Goal: Task Accomplishment & Management: Use online tool/utility

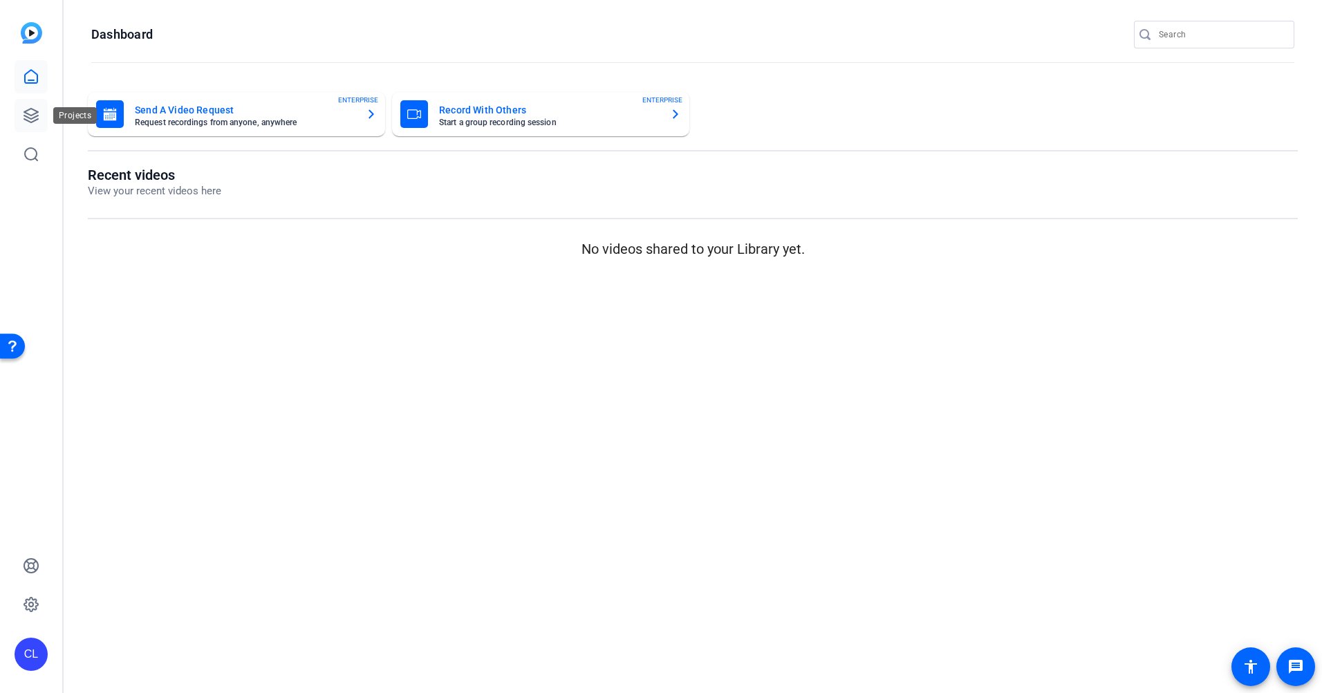
click at [33, 118] on icon at bounding box center [31, 116] width 14 height 14
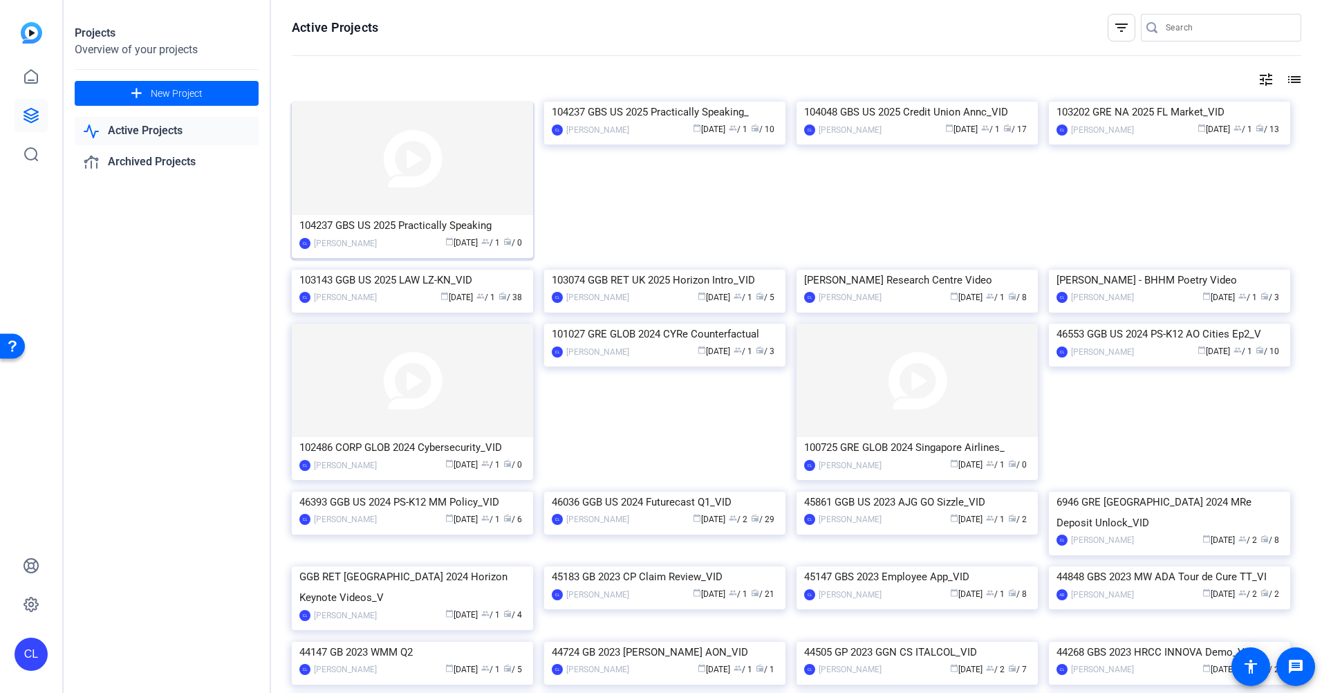
click at [501, 188] on img at bounding box center [412, 158] width 241 height 113
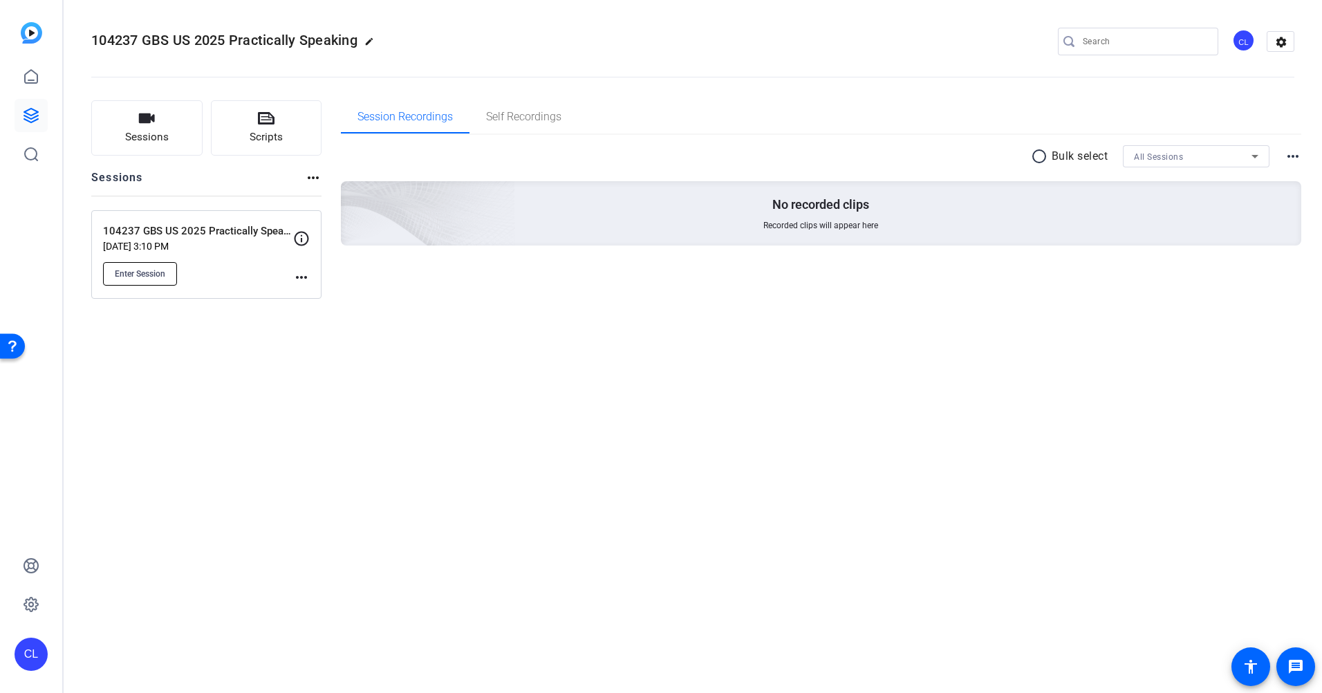
click at [139, 279] on button "Enter Session" at bounding box center [140, 274] width 74 height 24
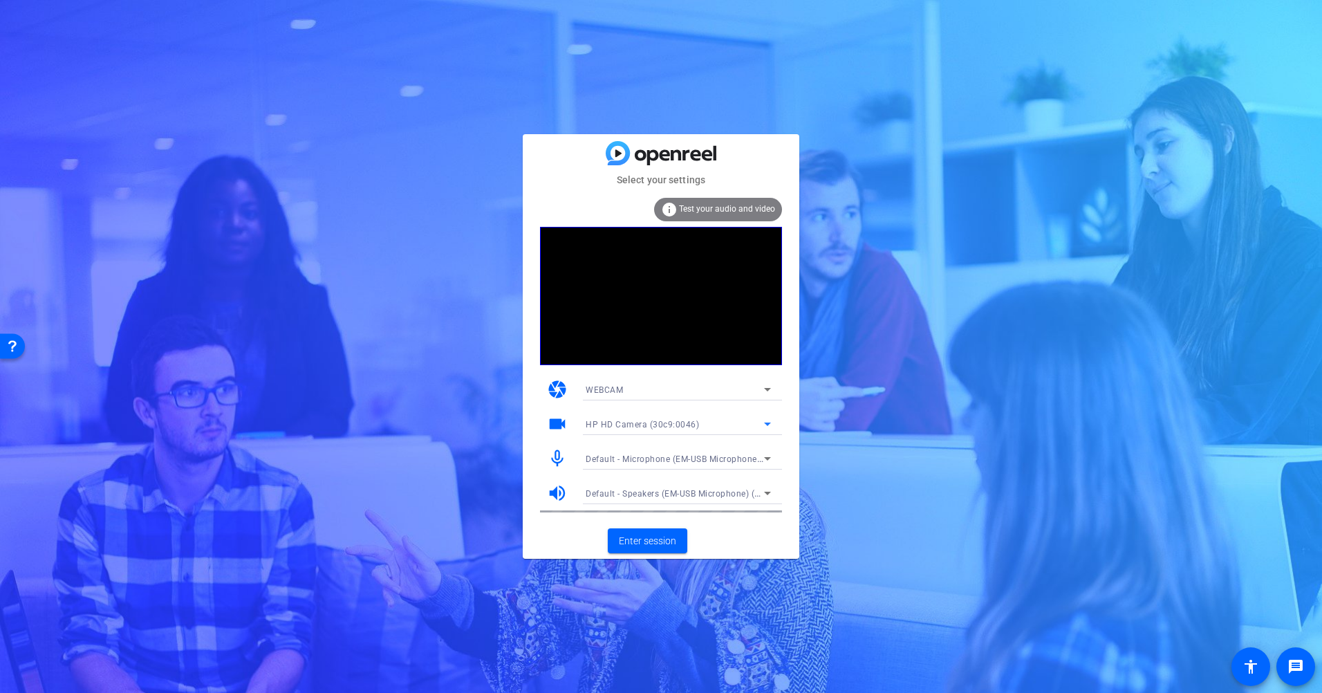
click at [764, 422] on icon at bounding box center [767, 423] width 17 height 17
click at [648, 448] on span "HP HD Camera (30c9:0046)" at bounding box center [641, 451] width 111 height 17
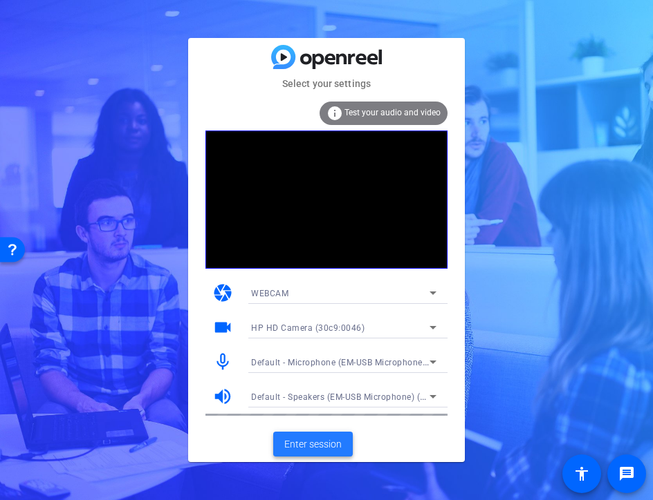
click at [330, 444] on span "Enter session" at bounding box center [312, 445] width 57 height 15
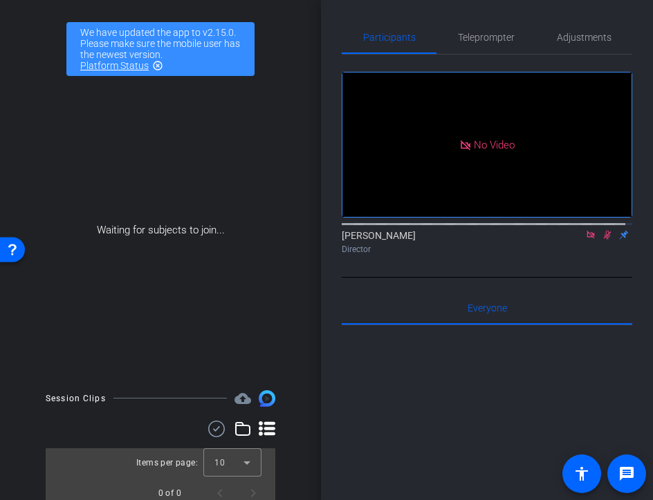
click at [601, 240] on icon at bounding box center [606, 235] width 11 height 10
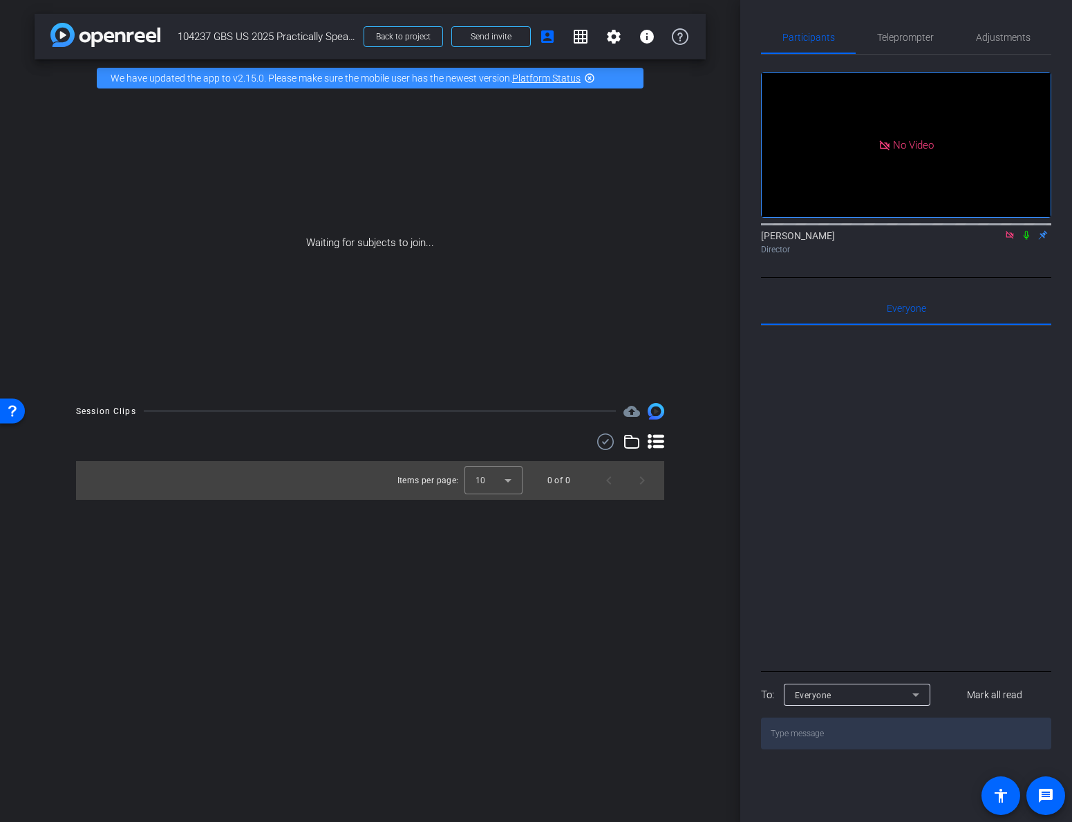
click at [1025, 240] on icon at bounding box center [1026, 235] width 11 height 10
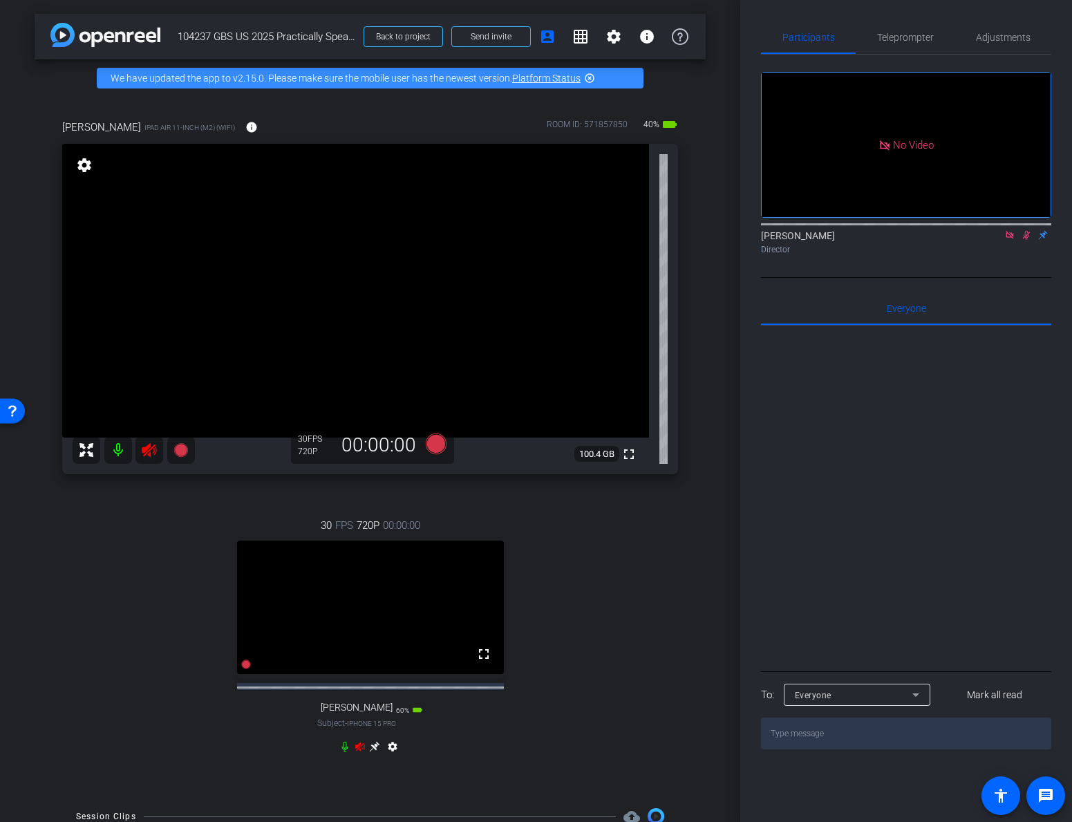
click at [1004, 256] on div "Director" at bounding box center [906, 249] width 290 height 12
click at [1024, 241] on mat-icon at bounding box center [1026, 235] width 17 height 12
click at [149, 451] on icon at bounding box center [149, 450] width 15 height 14
click at [356, 692] on icon at bounding box center [360, 746] width 10 height 9
click at [341, 692] on icon at bounding box center [344, 746] width 11 height 11
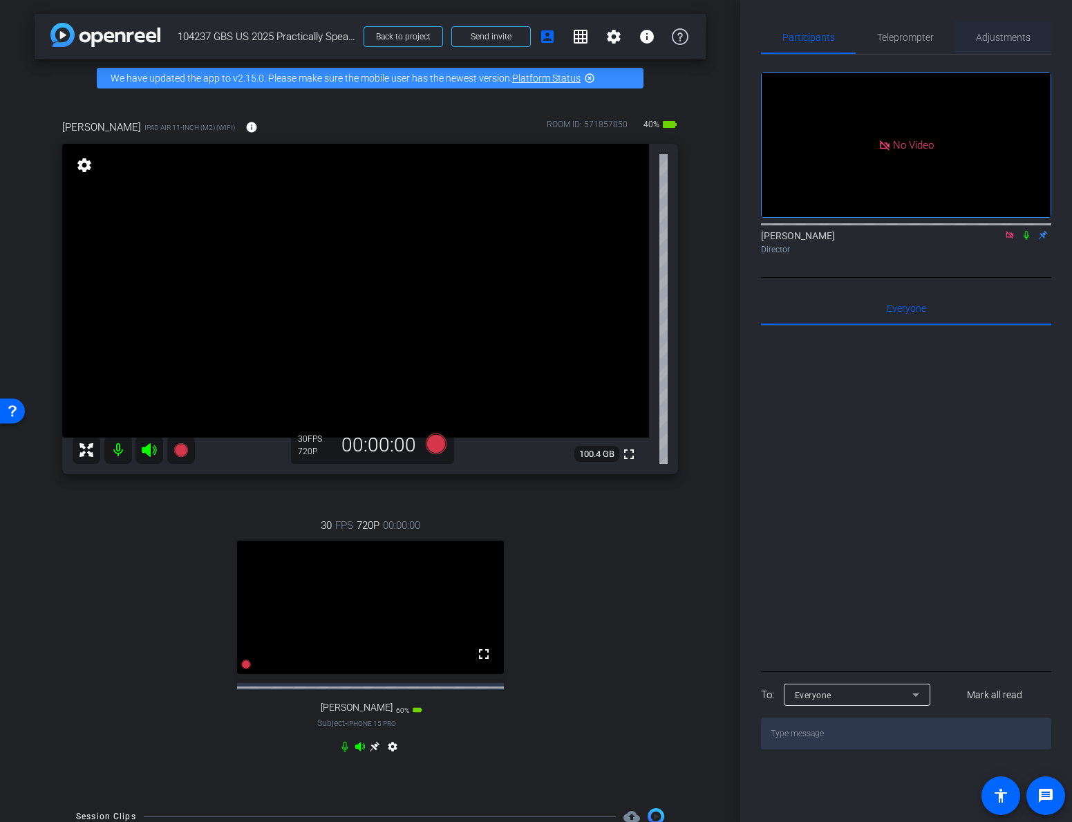
click at [986, 41] on span "Adjustments" at bounding box center [1003, 37] width 55 height 10
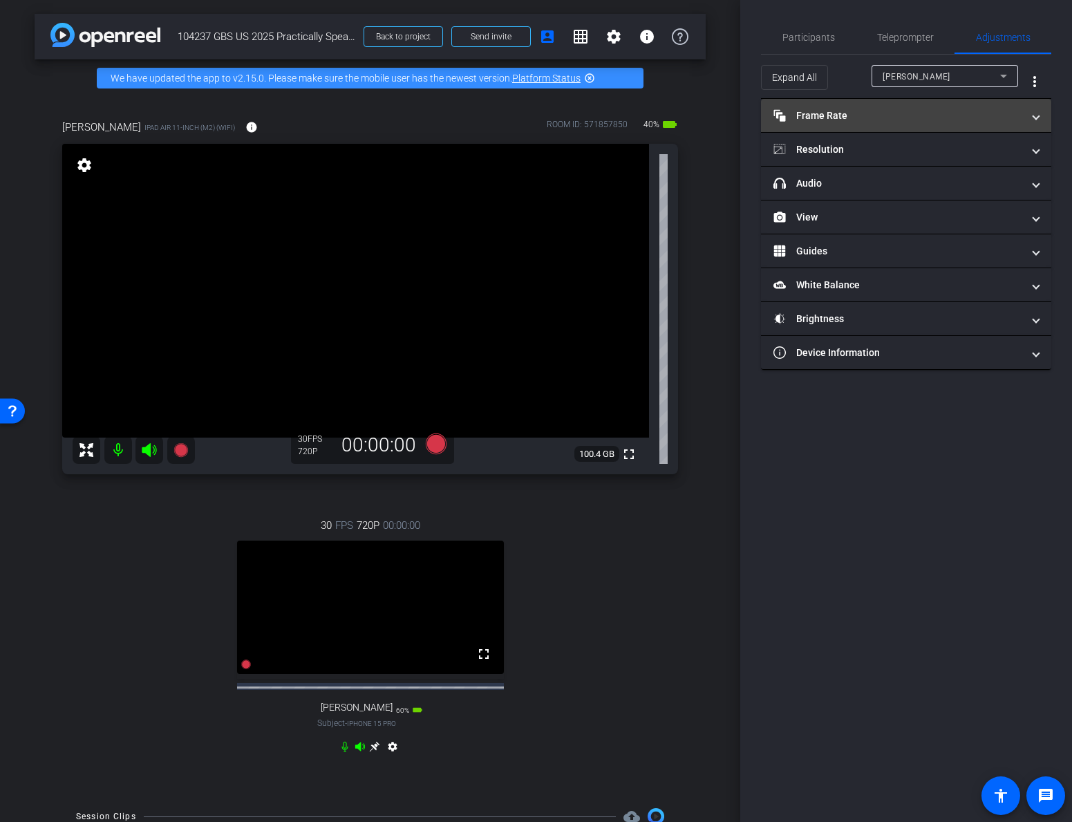
click at [1027, 116] on span "Frame Rate Frame Rate" at bounding box center [904, 116] width 260 height 15
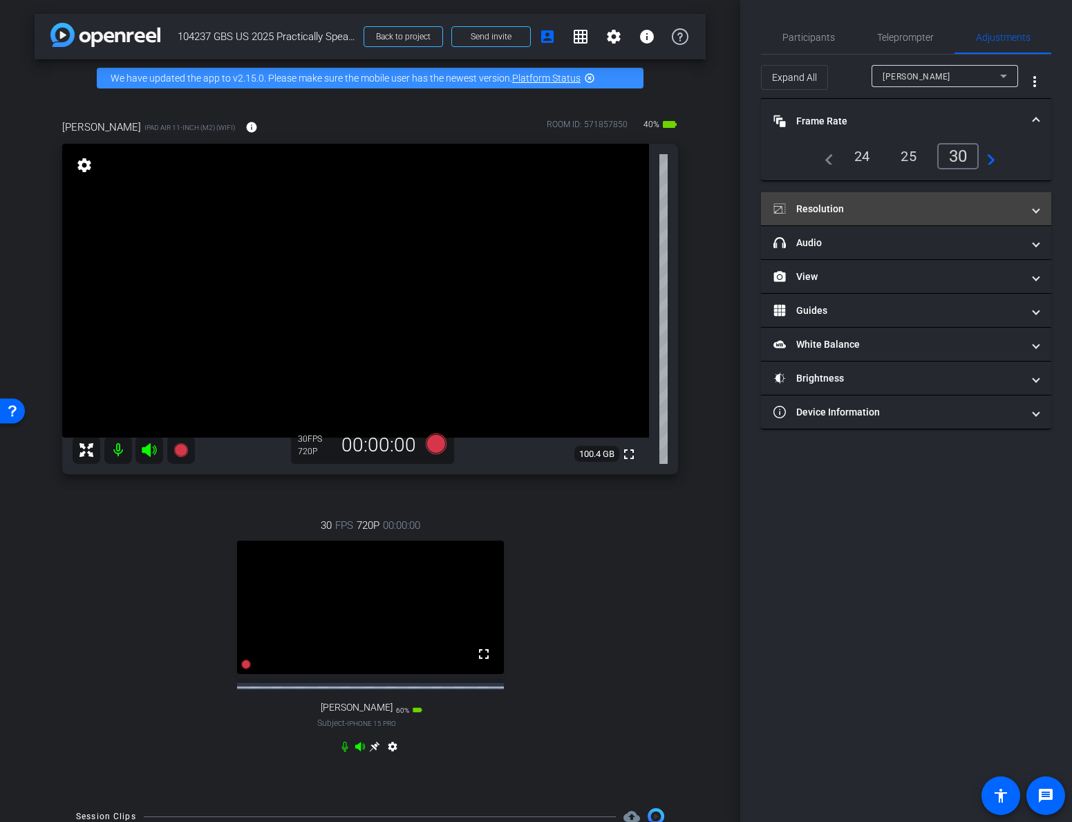
click at [1028, 209] on span "Resolution" at bounding box center [904, 209] width 260 height 15
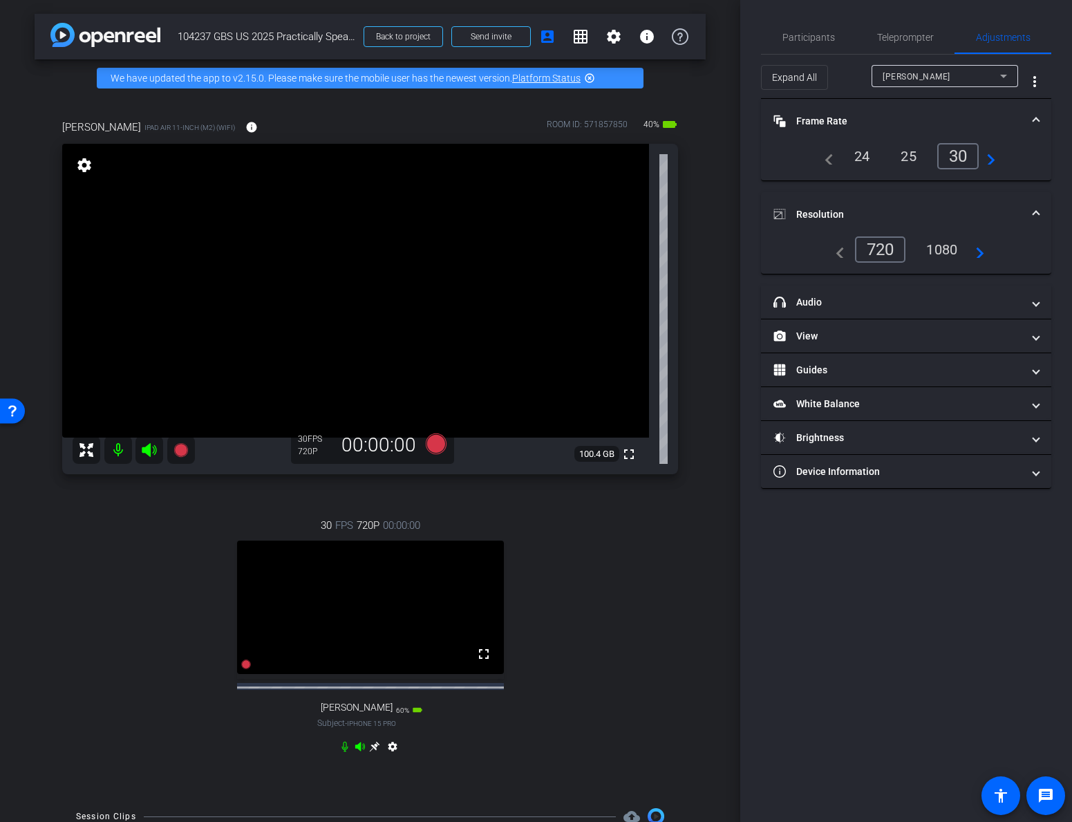
click at [948, 252] on div "1080" at bounding box center [942, 250] width 52 height 24
click at [991, 73] on div "[PERSON_NAME]" at bounding box center [942, 76] width 118 height 17
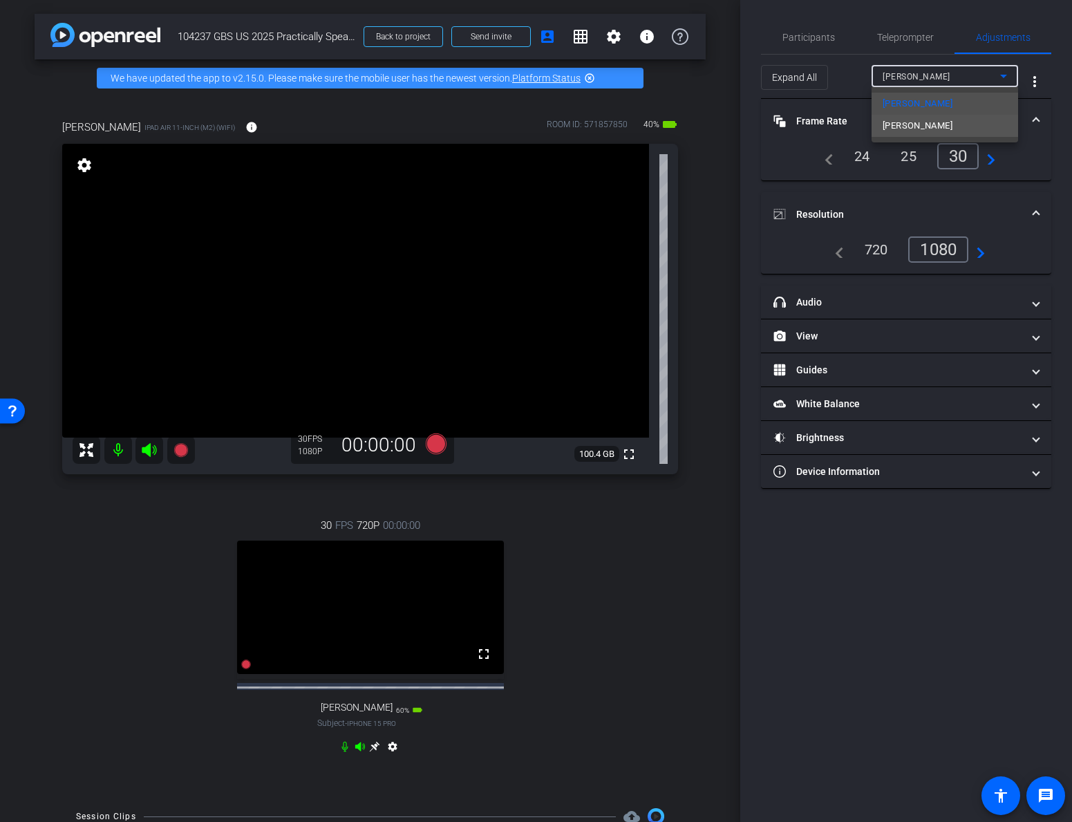
click at [931, 123] on span "[PERSON_NAME]" at bounding box center [918, 126] width 70 height 17
click at [930, 251] on div "1080" at bounding box center [919, 250] width 52 height 24
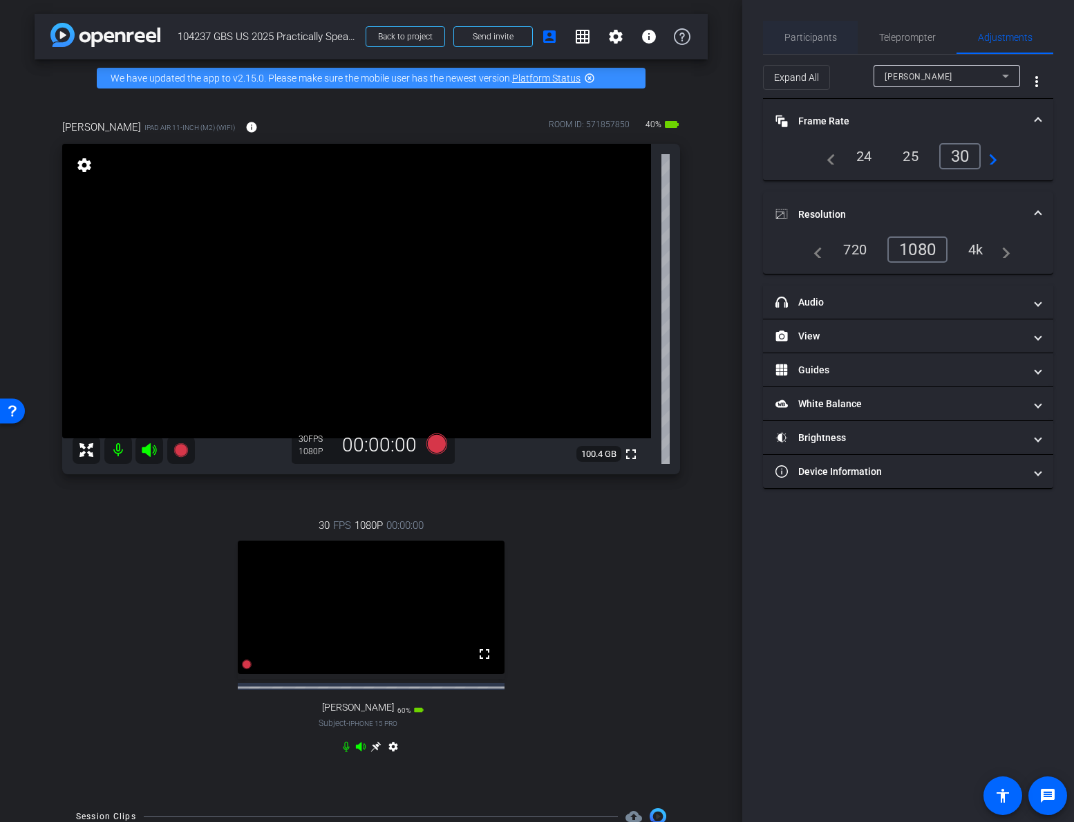
click at [835, 39] on span "Participants" at bounding box center [811, 37] width 53 height 10
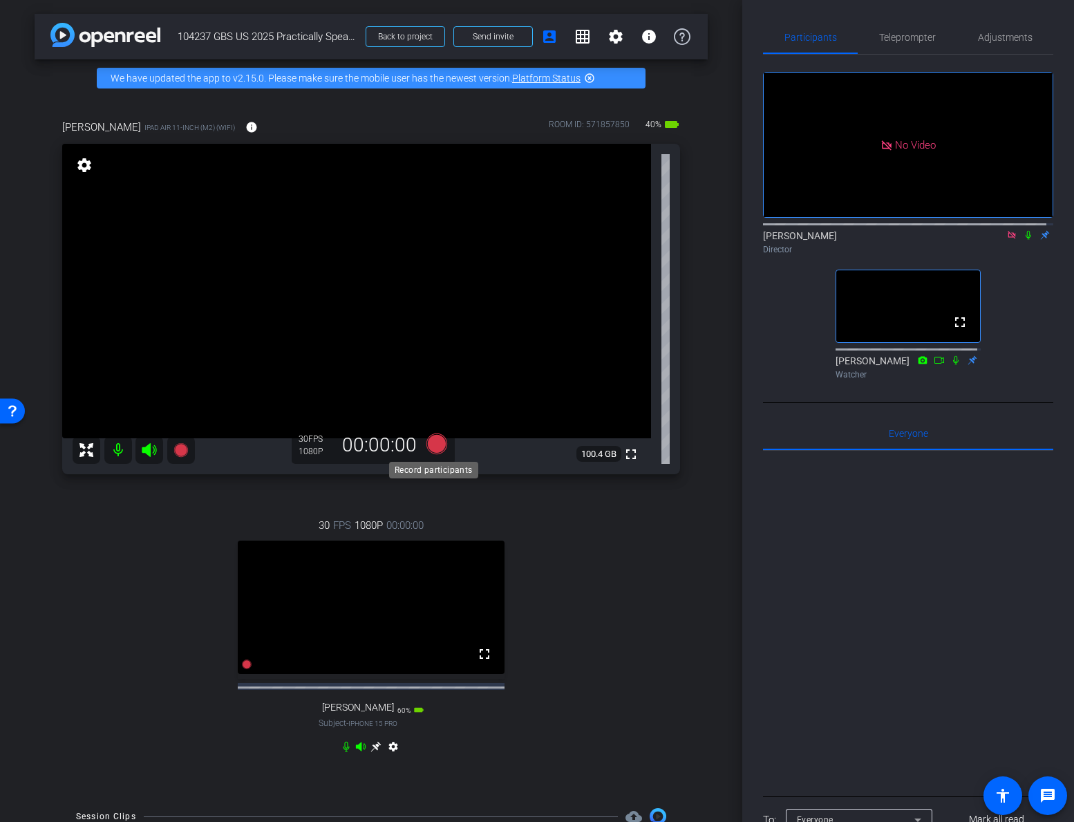
click at [431, 444] on icon at bounding box center [437, 443] width 21 height 21
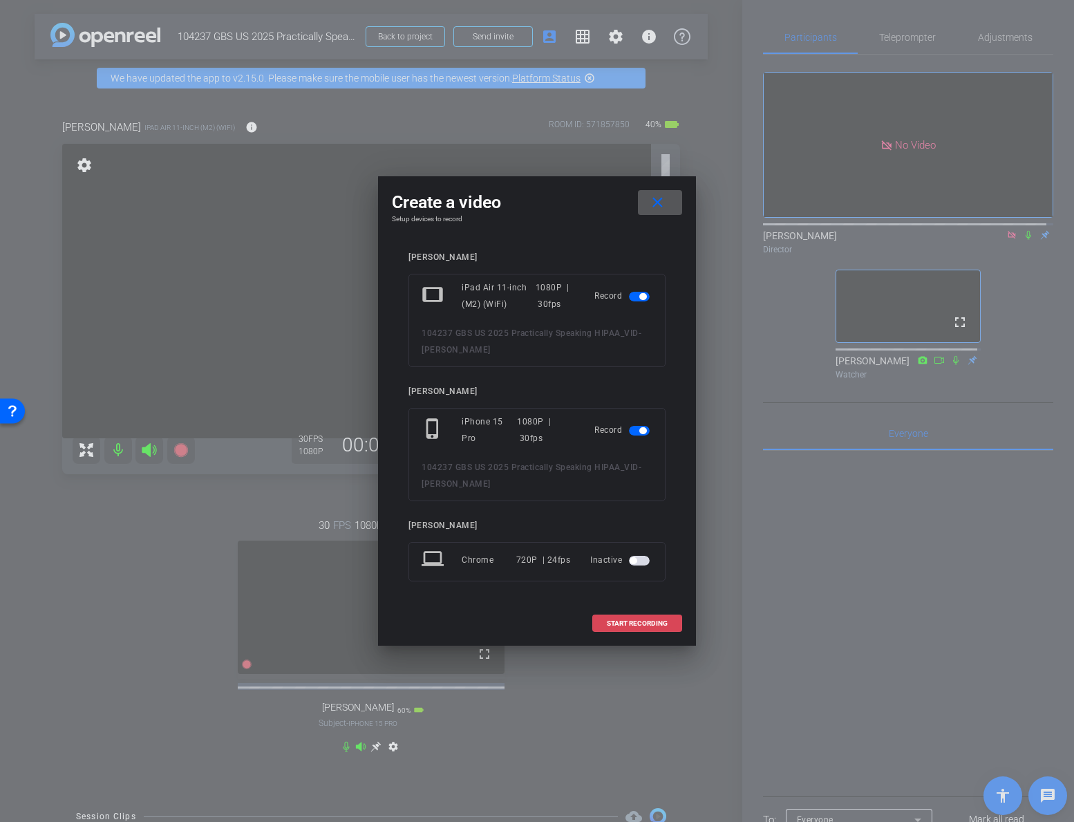
click at [634, 623] on span "START RECORDING" at bounding box center [637, 623] width 61 height 7
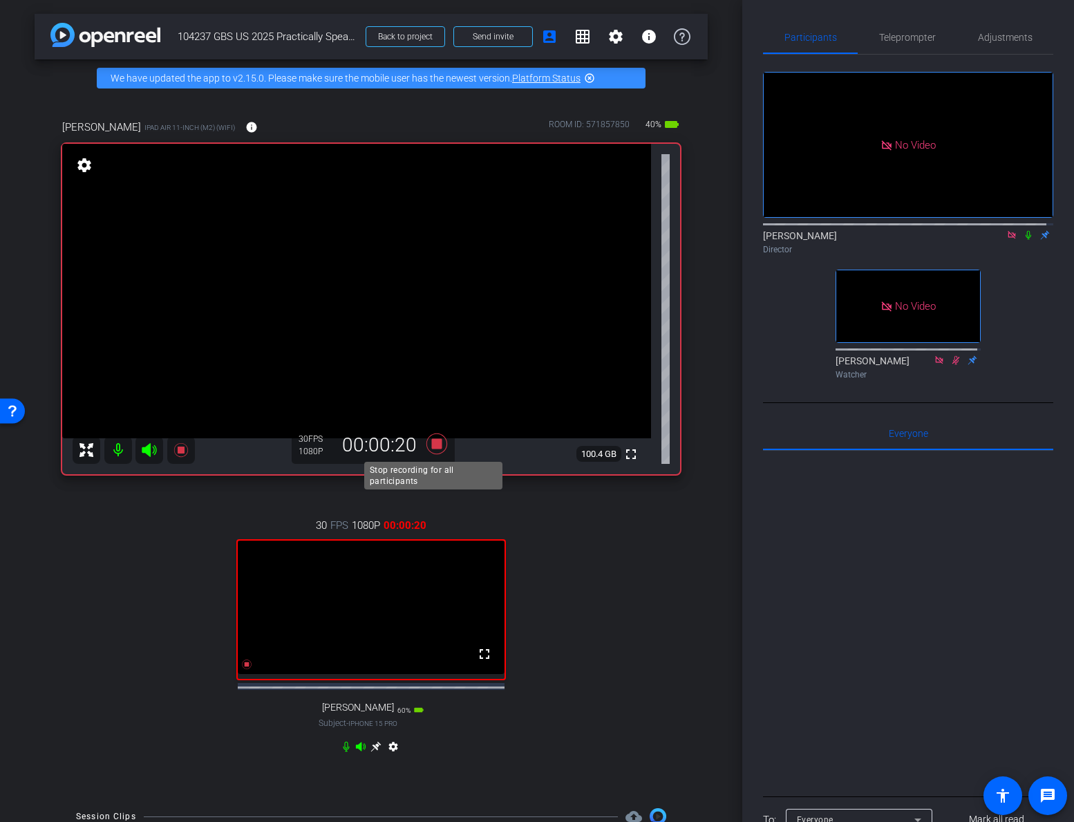
click at [429, 447] on icon at bounding box center [437, 443] width 21 height 21
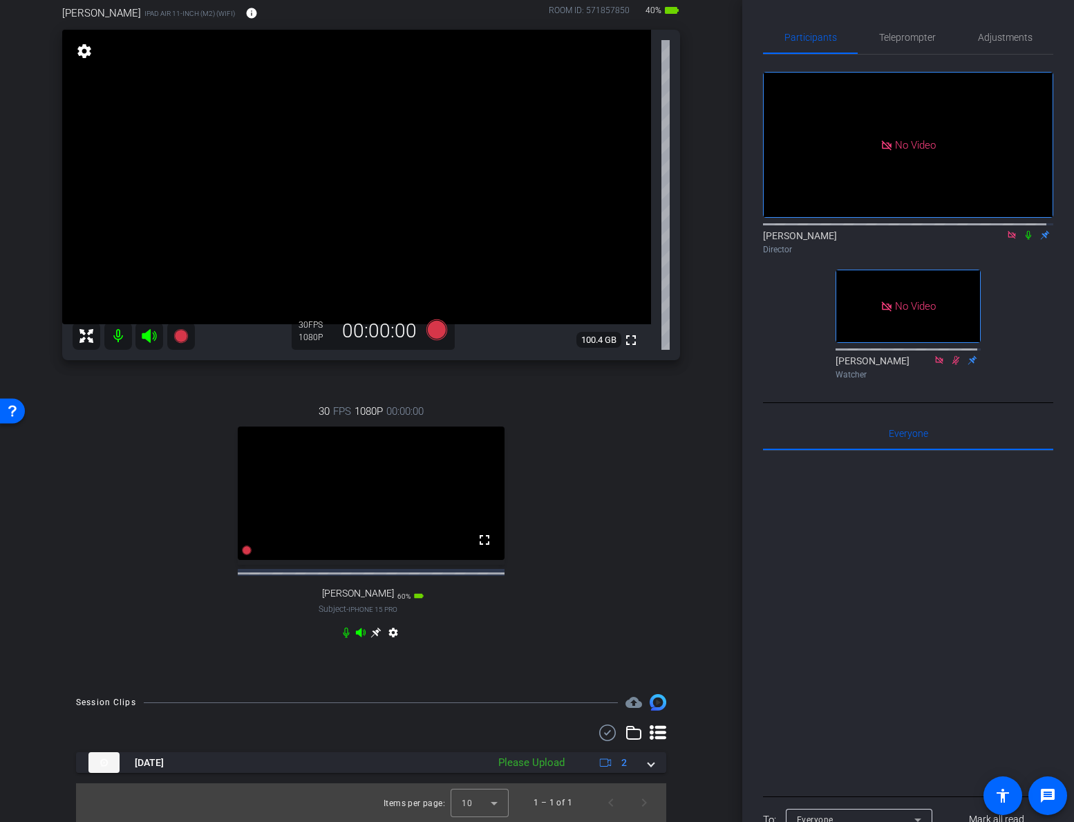
scroll to position [127, 0]
click at [648, 692] on span at bounding box center [651, 763] width 6 height 15
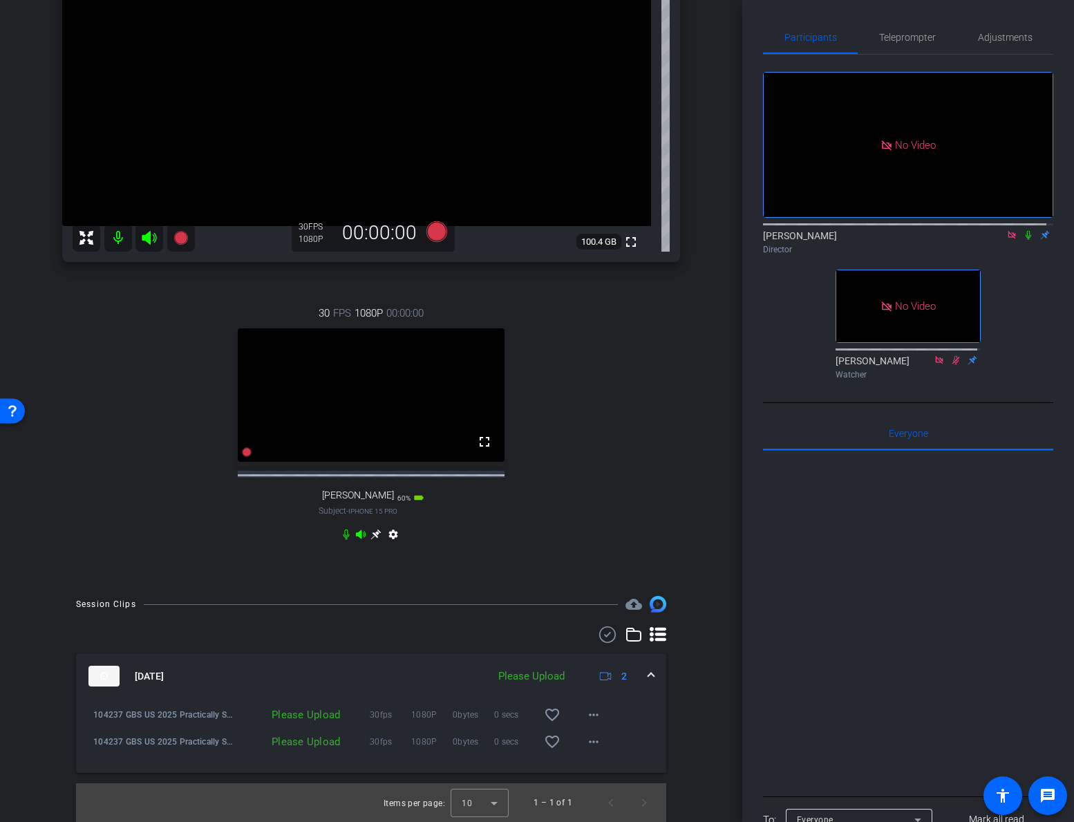
scroll to position [225, 0]
click at [595, 692] on mat-icon "more_horiz" at bounding box center [594, 714] width 17 height 17
click at [591, 692] on span "Upload" at bounding box center [609, 743] width 55 height 17
click at [586, 692] on mat-icon "more_horiz" at bounding box center [594, 741] width 17 height 17
click at [599, 692] on span "Upload" at bounding box center [609, 770] width 55 height 17
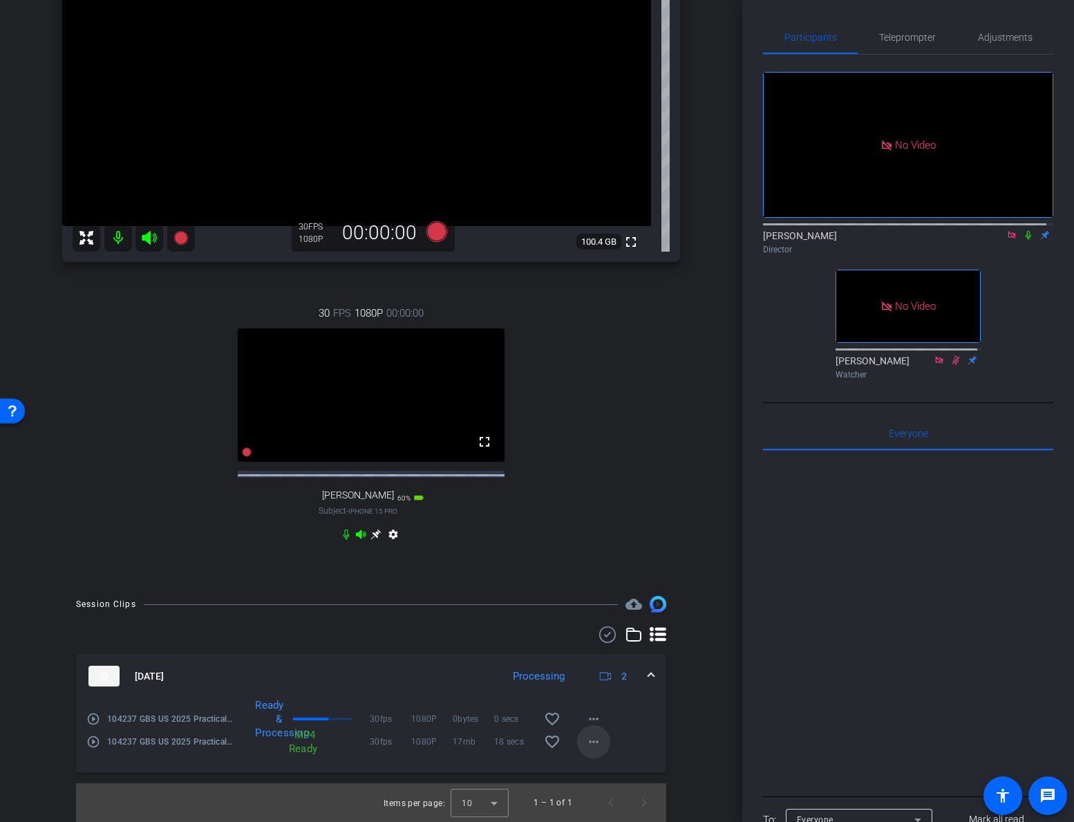
click at [594, 692] on mat-icon "more_horiz" at bounding box center [594, 741] width 17 height 17
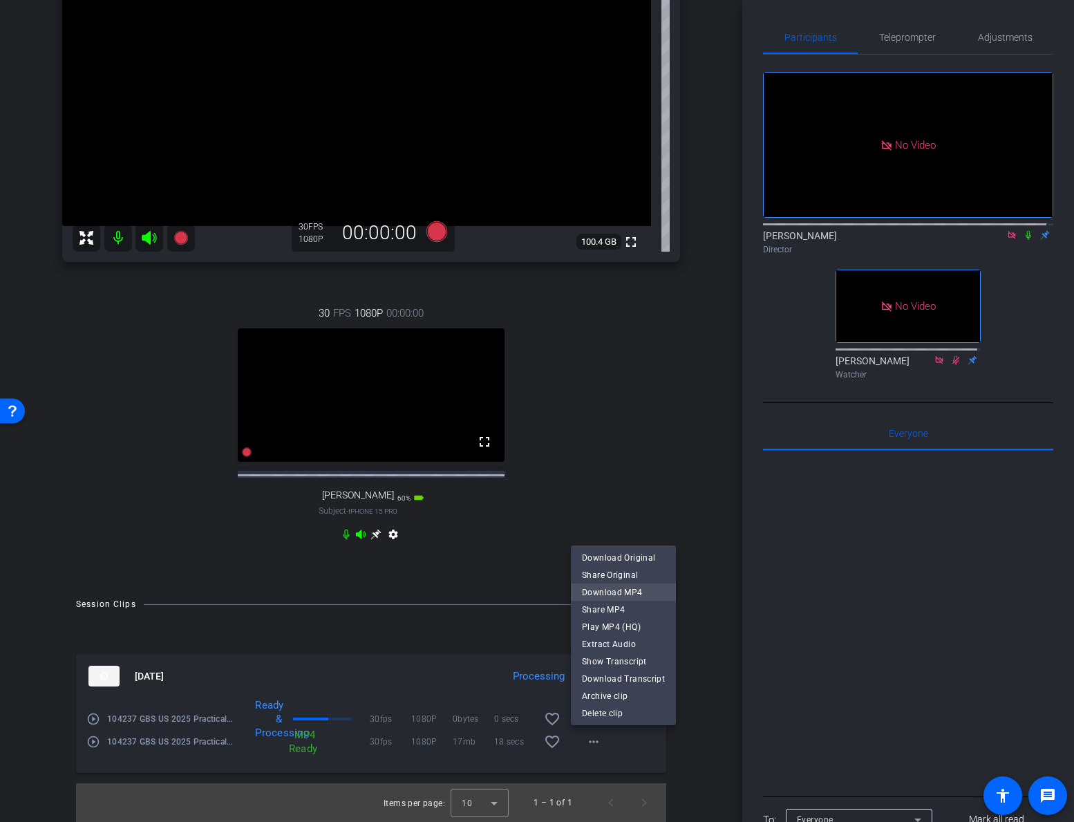
click at [616, 590] on span "Download MP4" at bounding box center [623, 591] width 83 height 17
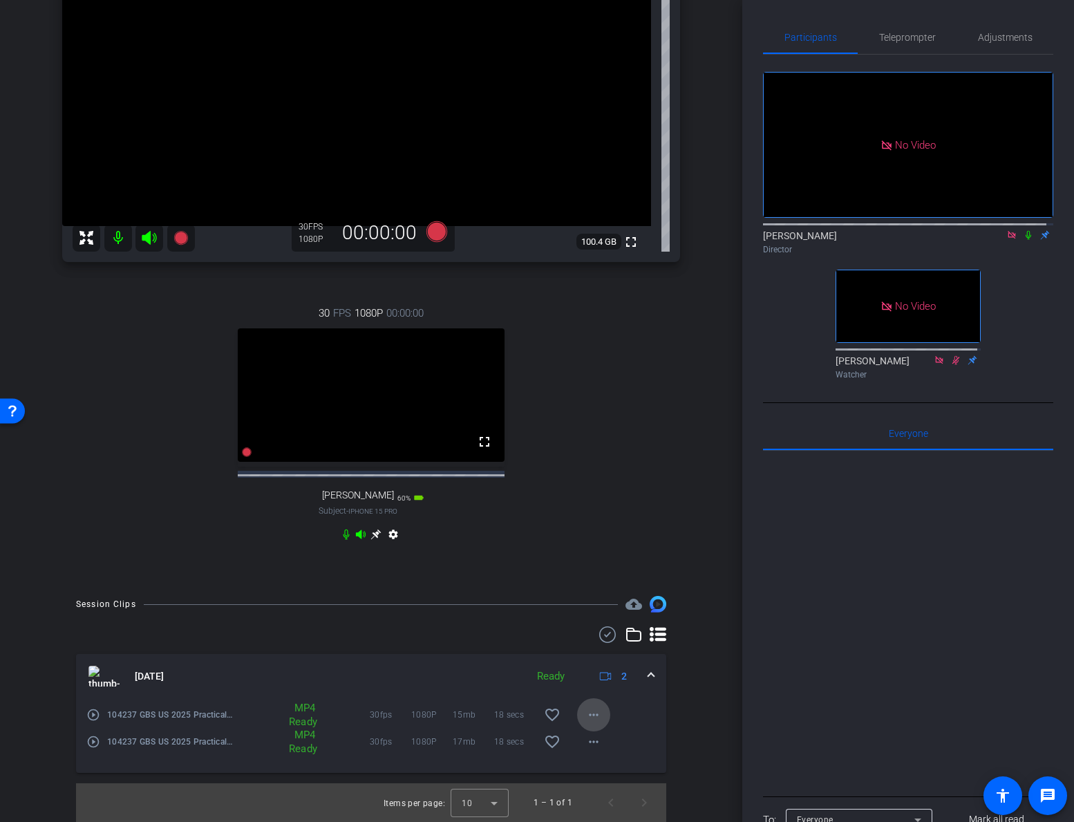
click at [586, 692] on mat-icon "more_horiz" at bounding box center [594, 714] width 17 height 17
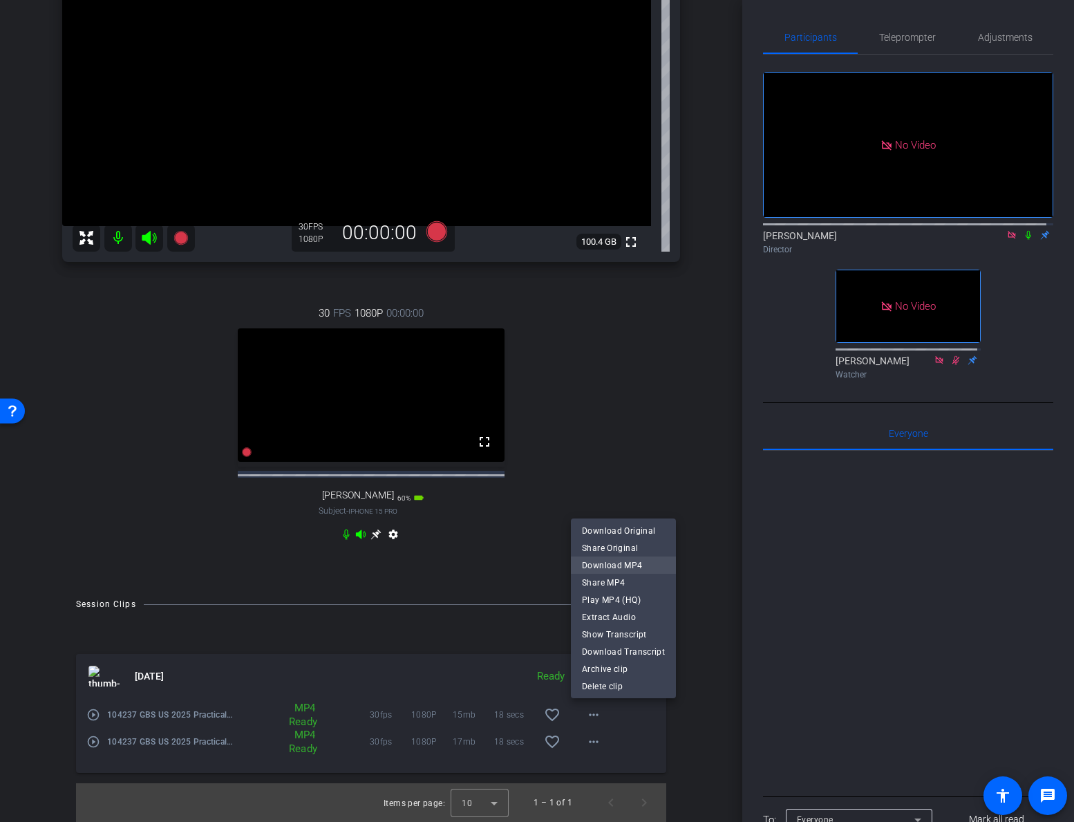
click at [615, 566] on span "Download MP4" at bounding box center [623, 564] width 83 height 17
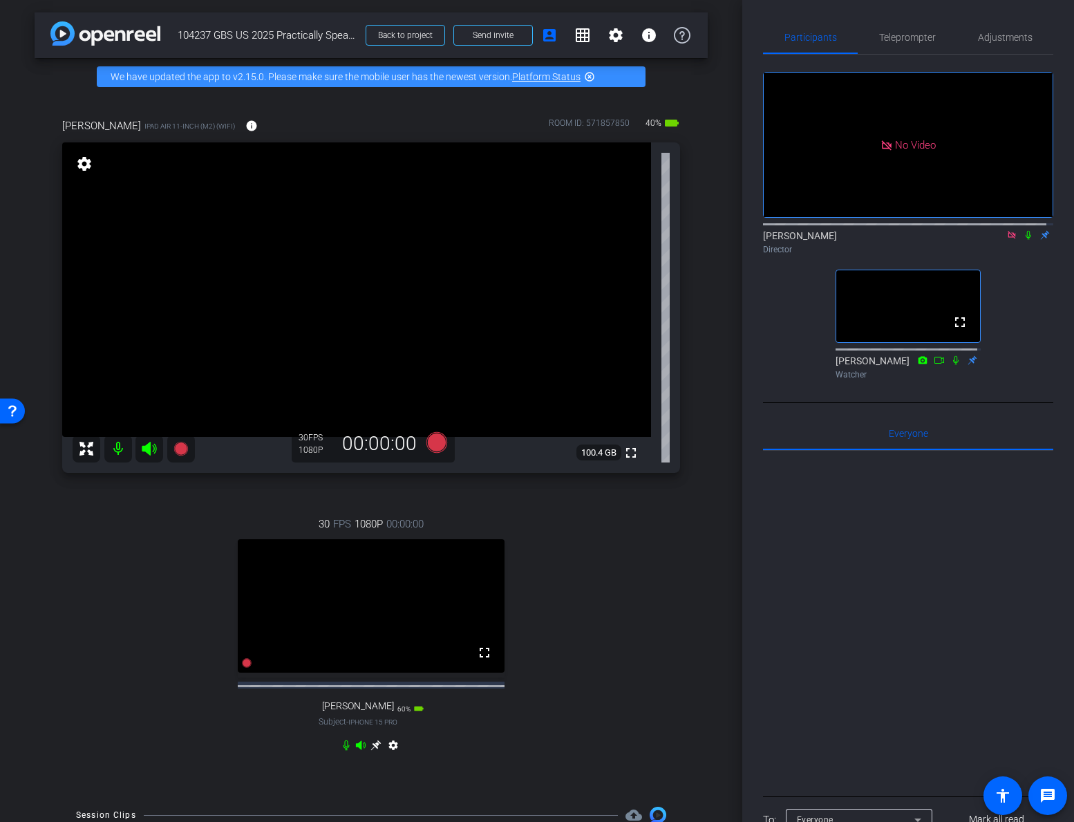
scroll to position [0, 0]
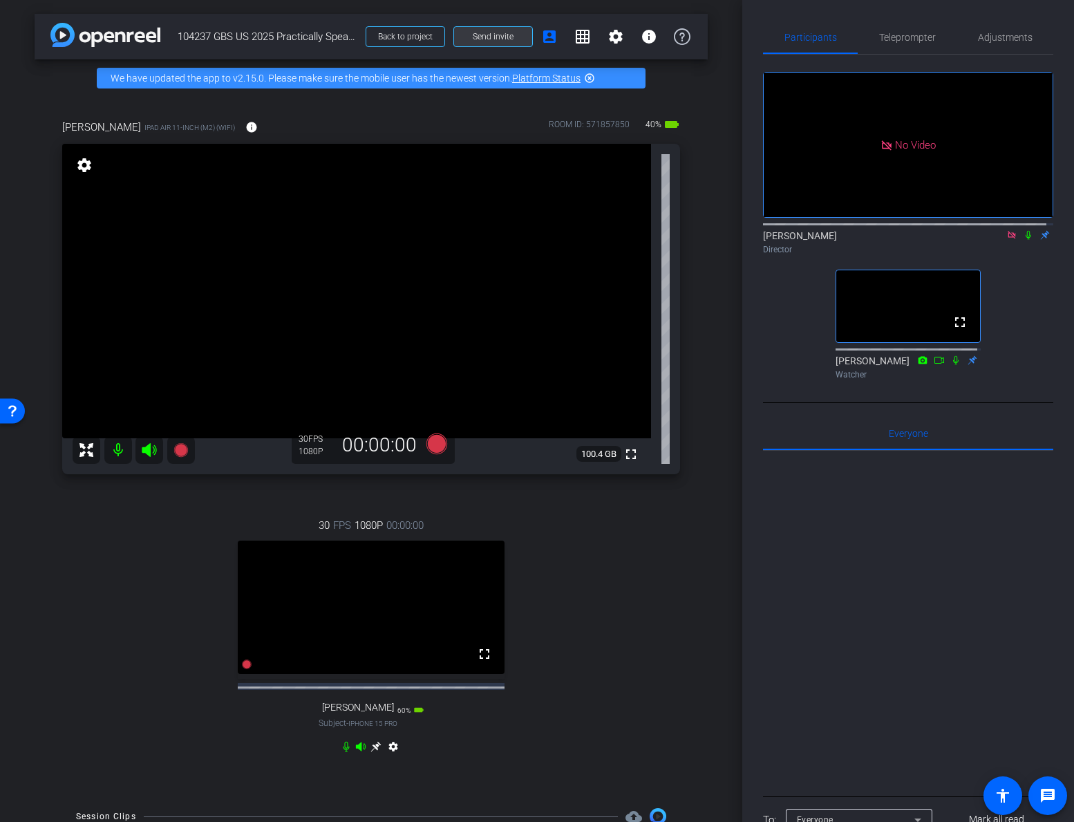
click at [500, 32] on span "Send invite" at bounding box center [493, 36] width 41 height 11
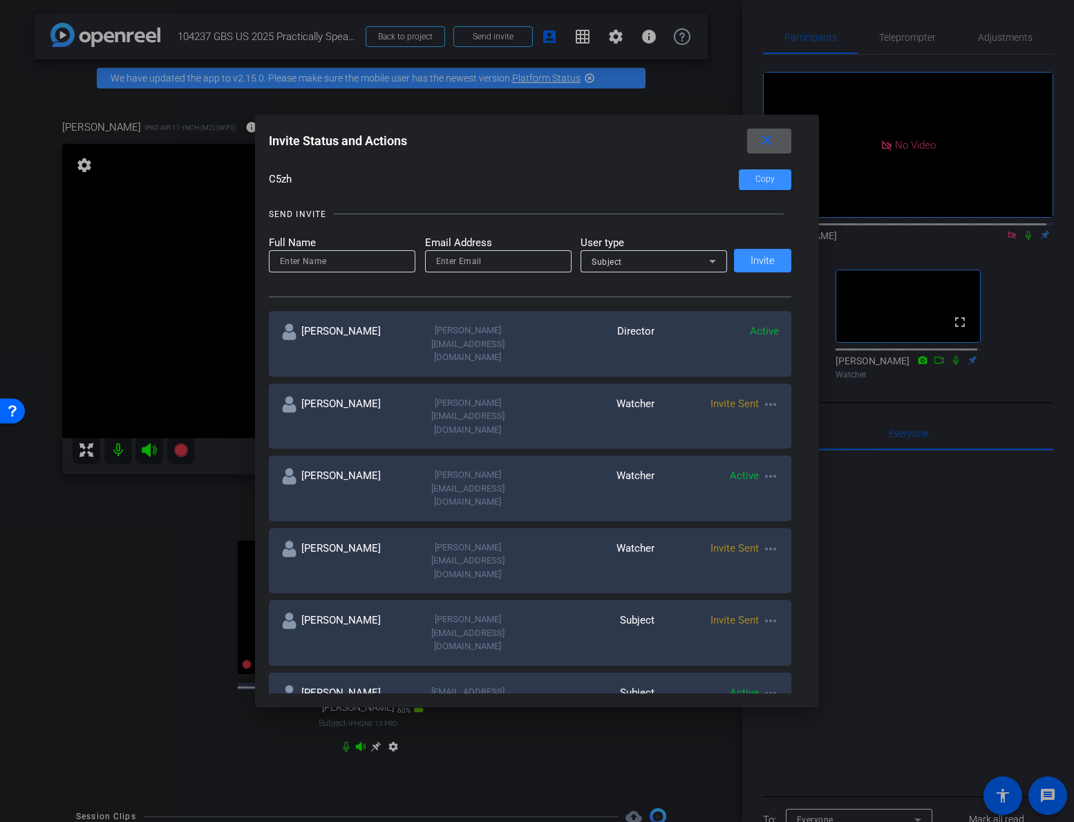
scroll to position [138, 0]
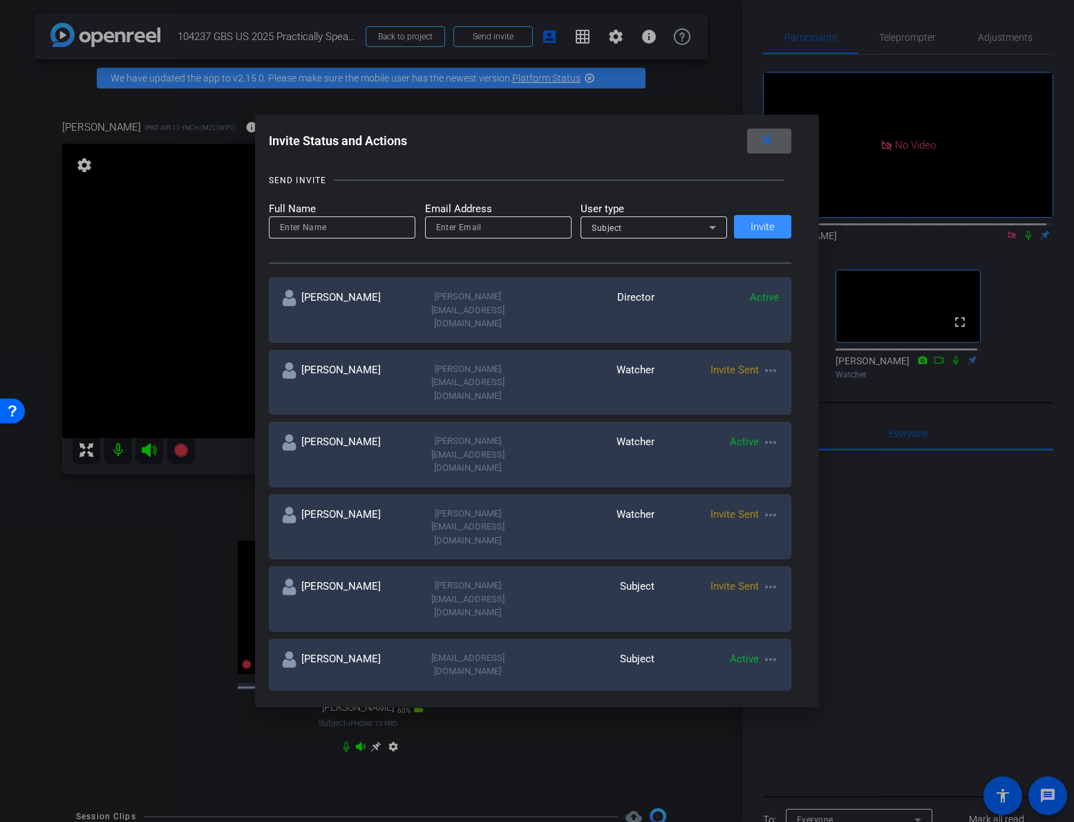
click at [770, 692] on mat-icon "more_horiz" at bounding box center [770, 718] width 17 height 17
click at [808, 622] on span "Re-Send Invite" at bounding box center [822, 626] width 104 height 17
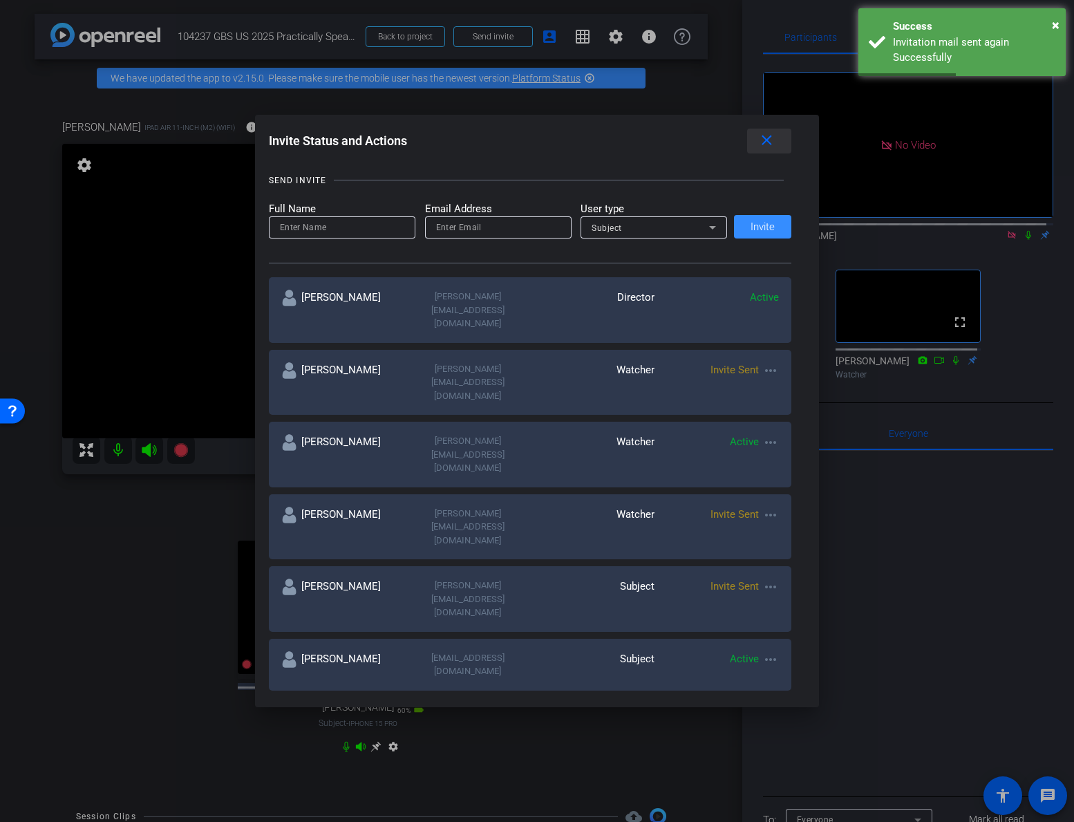
click at [769, 137] on mat-icon "close" at bounding box center [766, 140] width 17 height 17
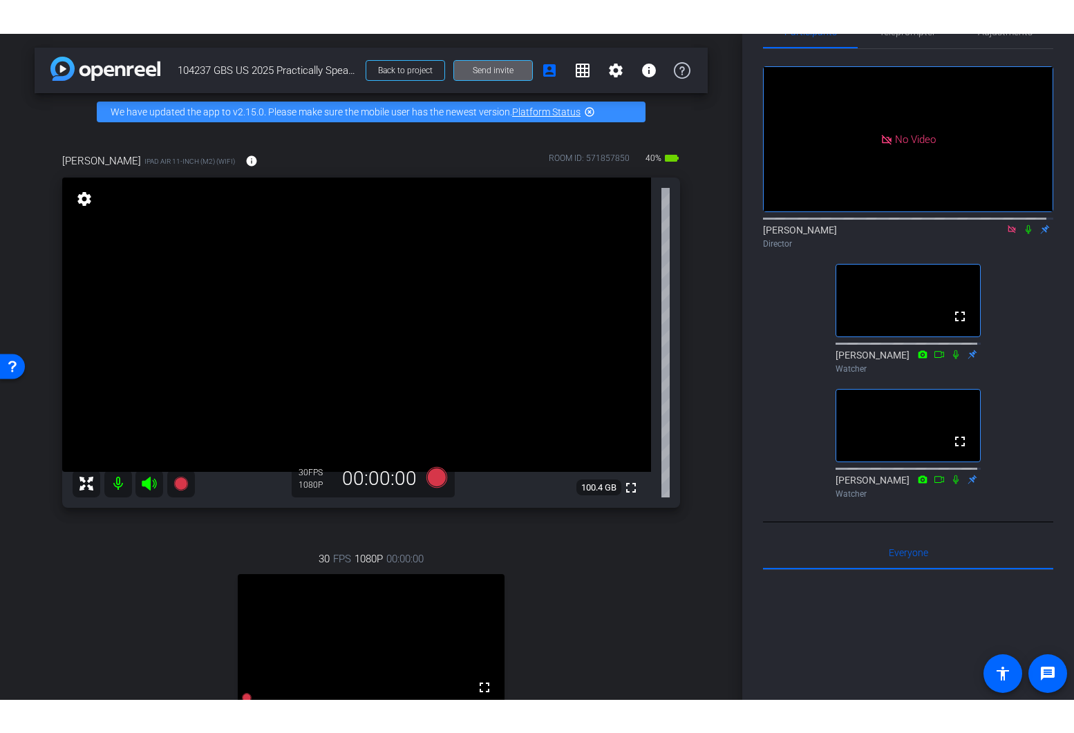
scroll to position [69, 0]
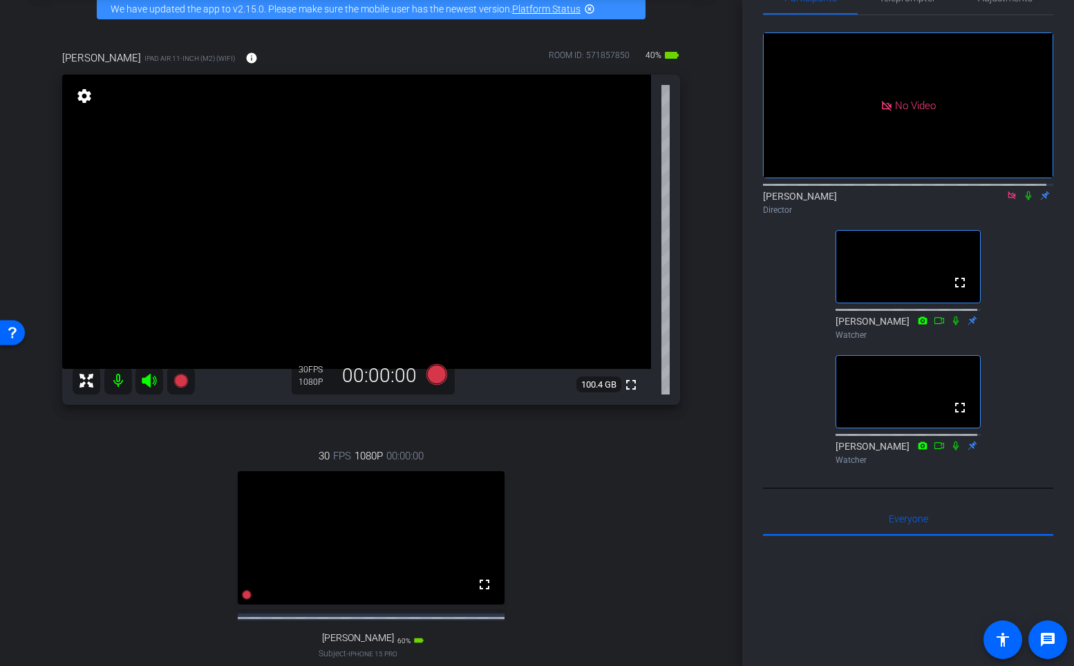
click at [841, 666] on html "Accessibility Screen-Reader Guide, Feedback, and Issue Reporting | New window m…" at bounding box center [537, 333] width 1074 height 666
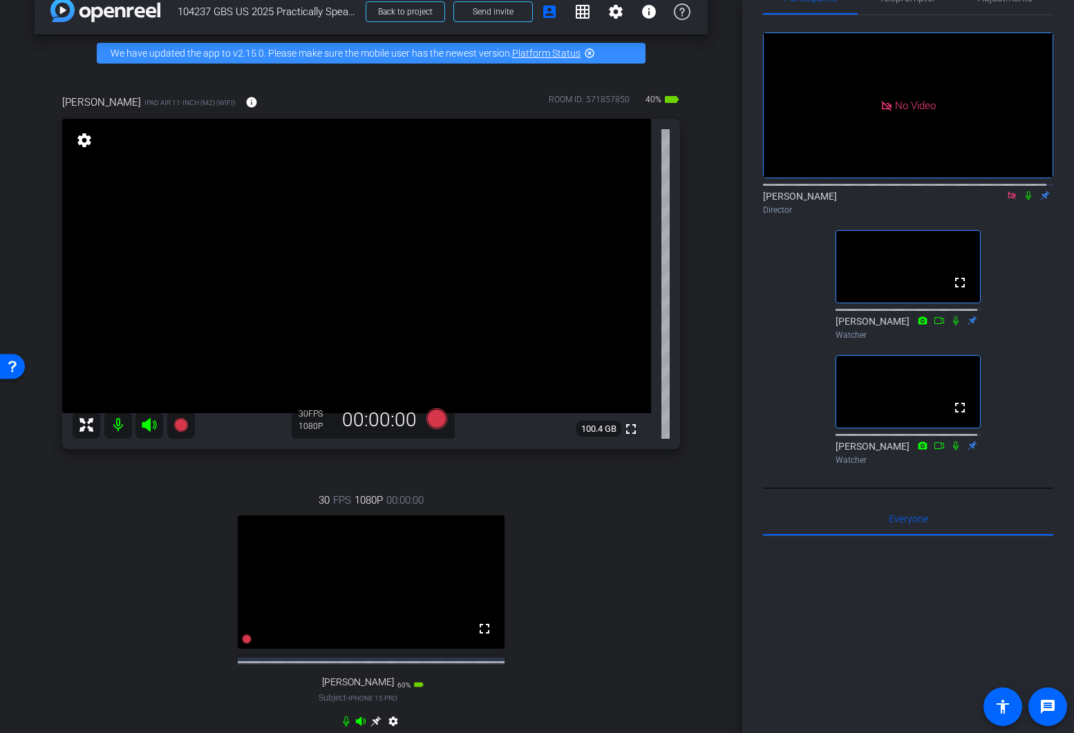
scroll to position [0, 0]
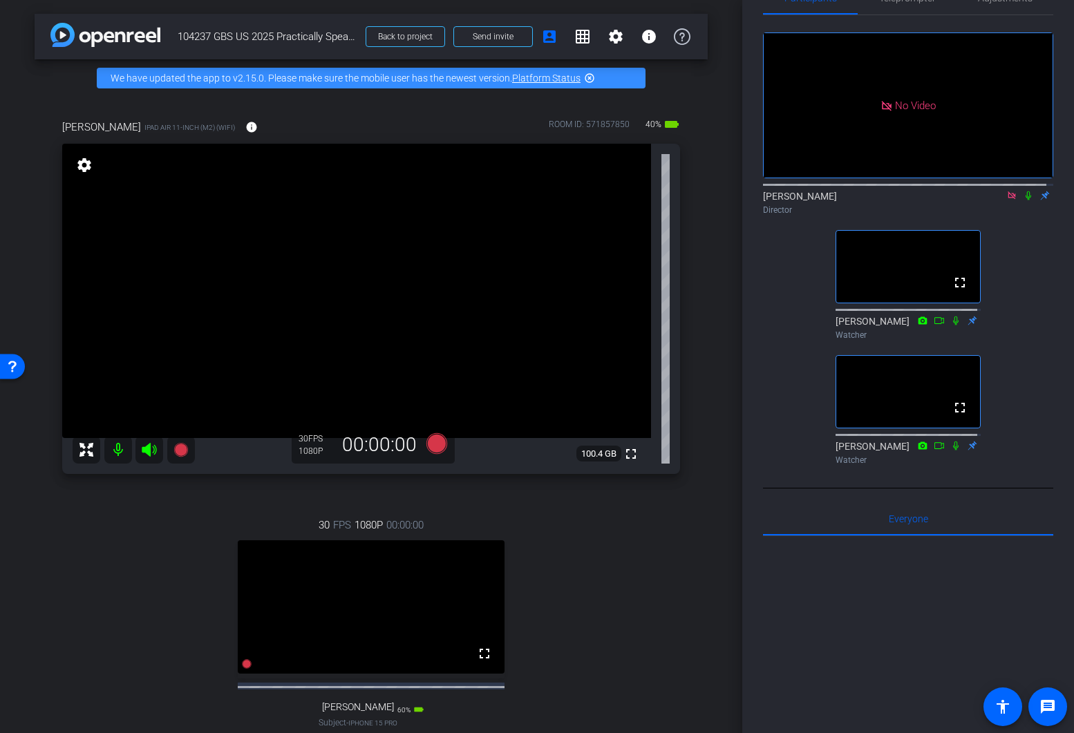
click at [619, 632] on div "30 FPS 1080P 00:00:00 fullscreen [PERSON_NAME] Subject - iPhone 15 Pro 60% batt…" at bounding box center [371, 637] width 618 height 285
click at [491, 32] on span "Send invite" at bounding box center [493, 36] width 41 height 11
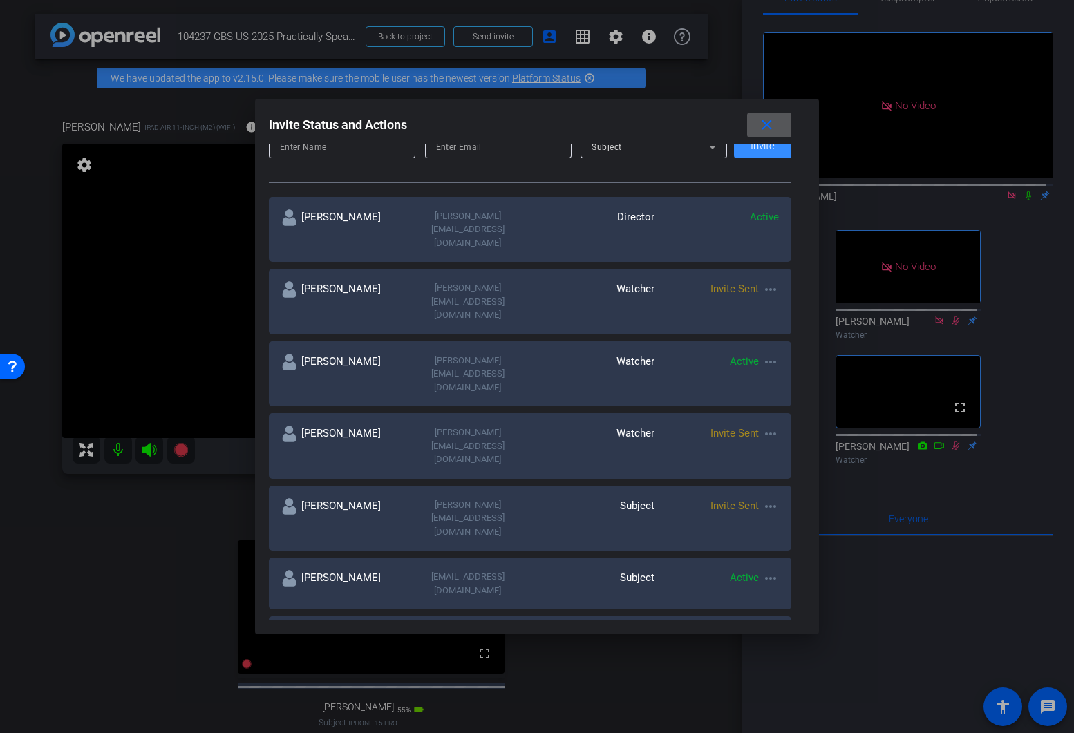
scroll to position [207, 0]
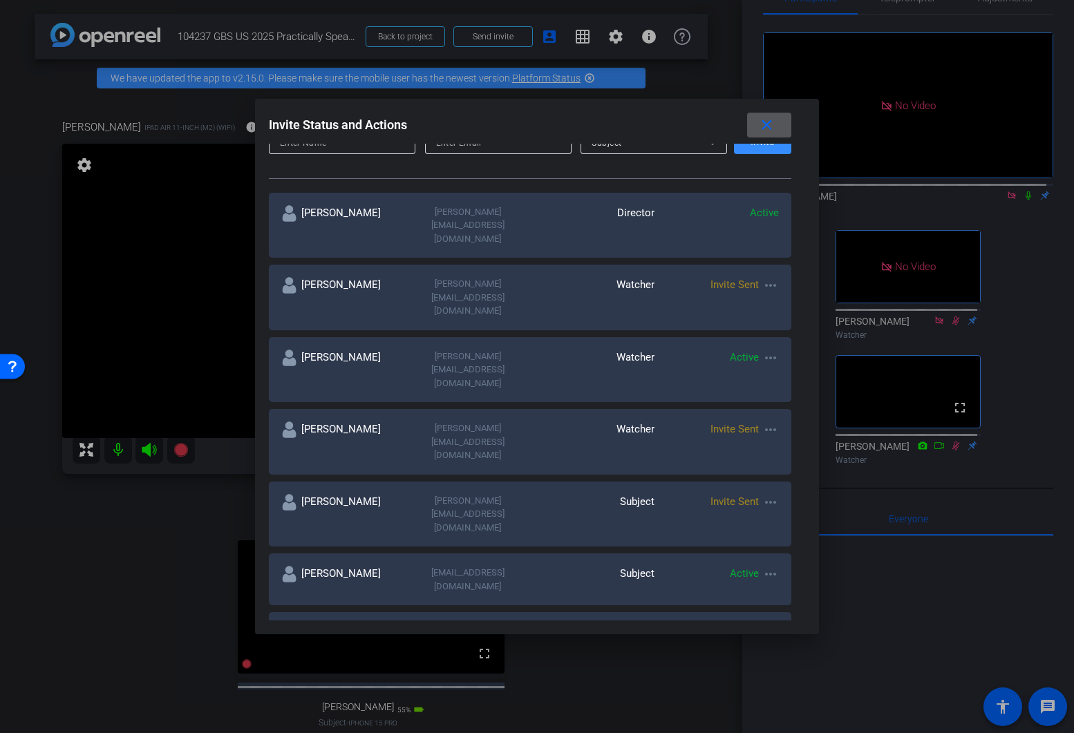
click at [765, 692] on mat-icon "more_horiz" at bounding box center [770, 705] width 17 height 17
click at [800, 588] on span "Re-Send Invite" at bounding box center [822, 589] width 104 height 17
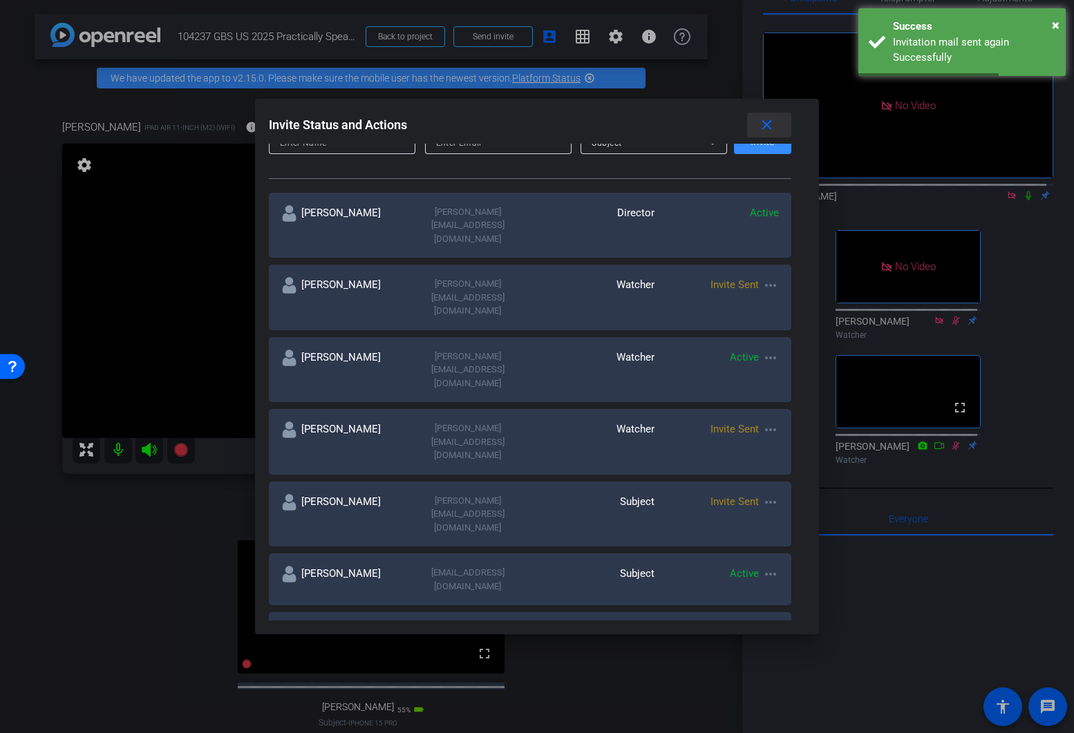
click at [769, 127] on mat-icon "close" at bounding box center [766, 125] width 17 height 17
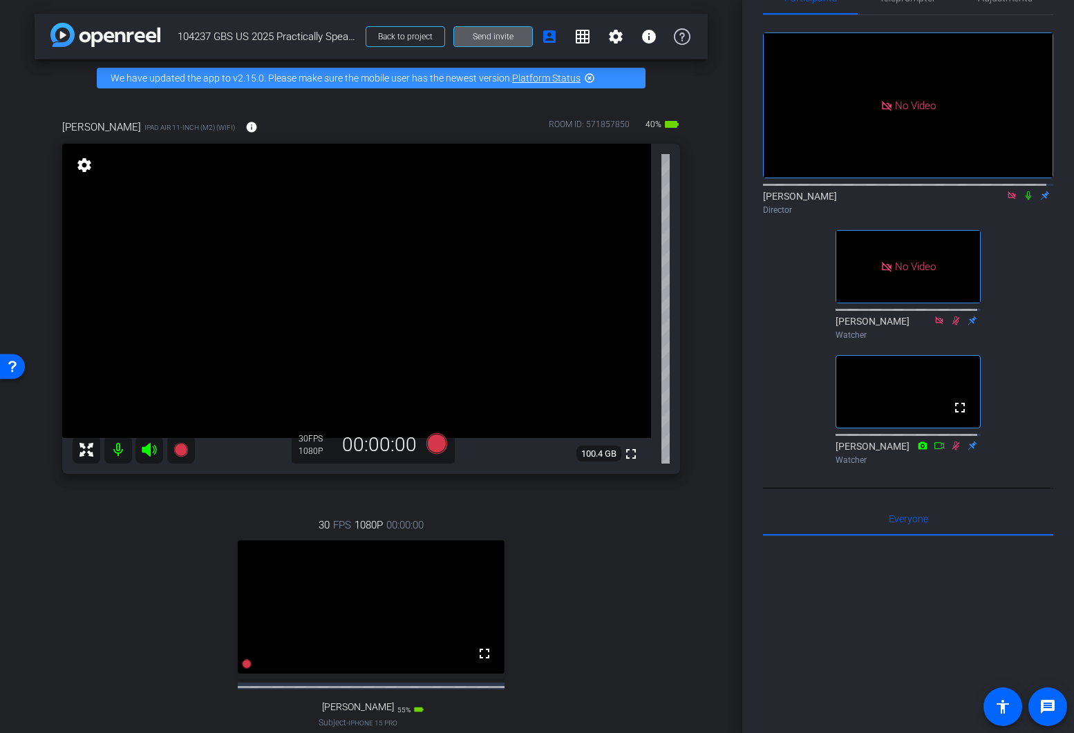
scroll to position [0, 0]
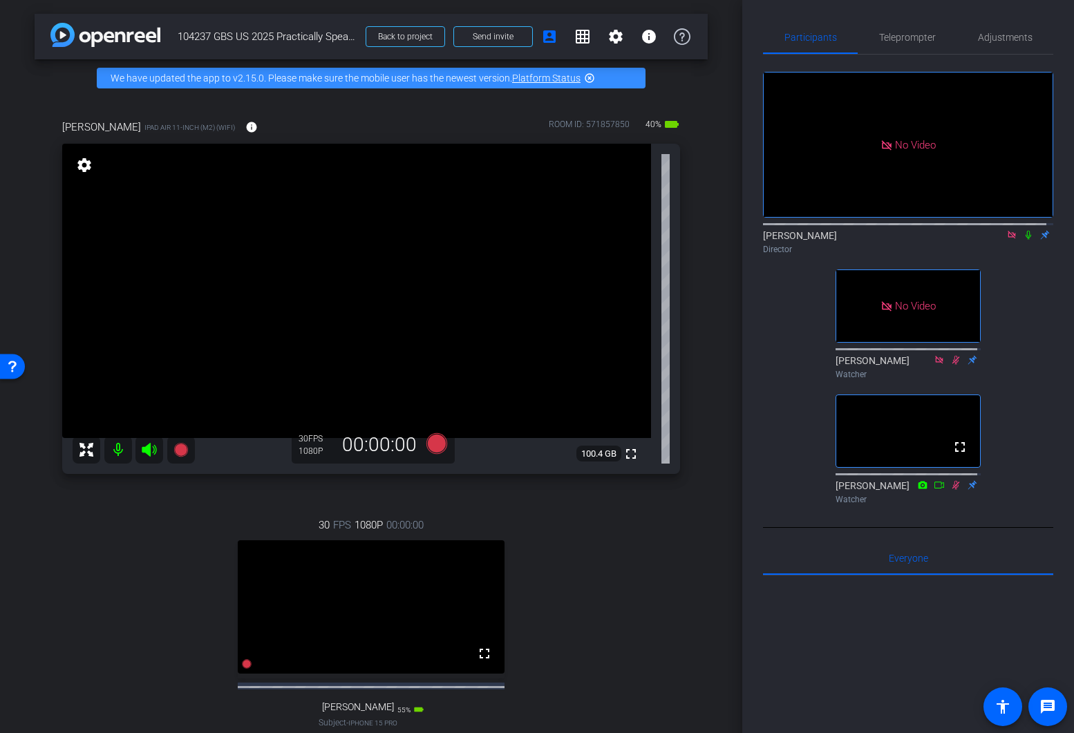
click at [104, 639] on div "30 FPS 1080P 00:00:00 fullscreen [PERSON_NAME] Subject - iPhone 15 Pro 55% batt…" at bounding box center [371, 637] width 618 height 285
click at [613, 37] on mat-icon "settings" at bounding box center [616, 36] width 17 height 17
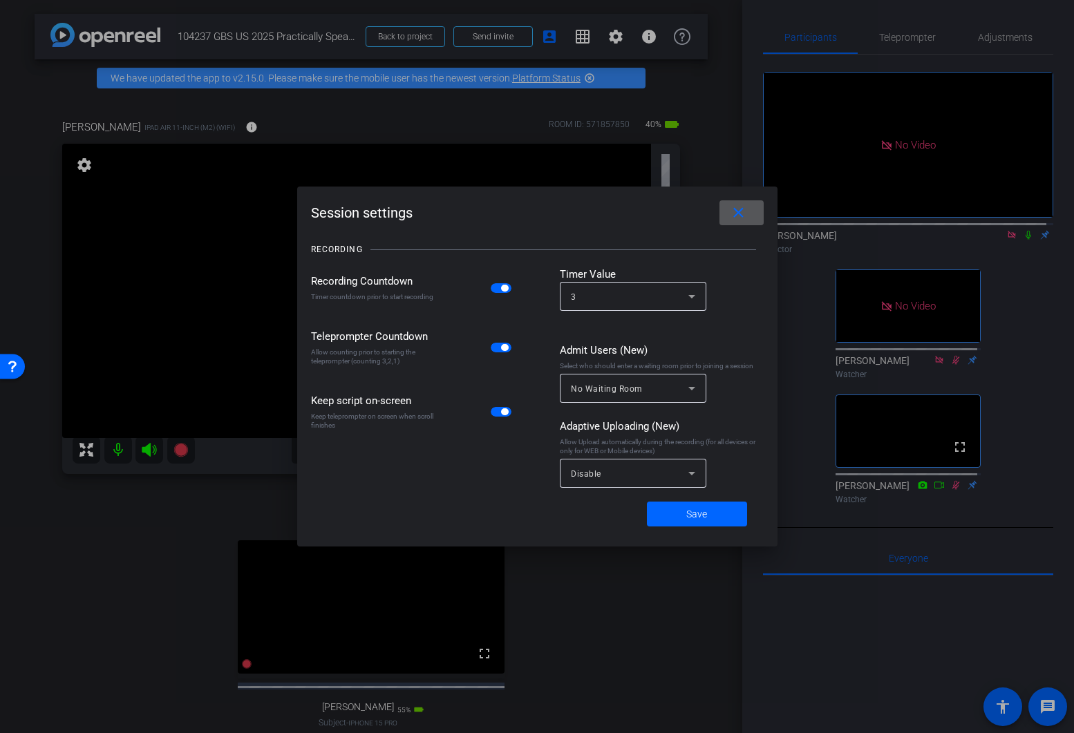
click at [689, 299] on icon at bounding box center [692, 296] width 17 height 17
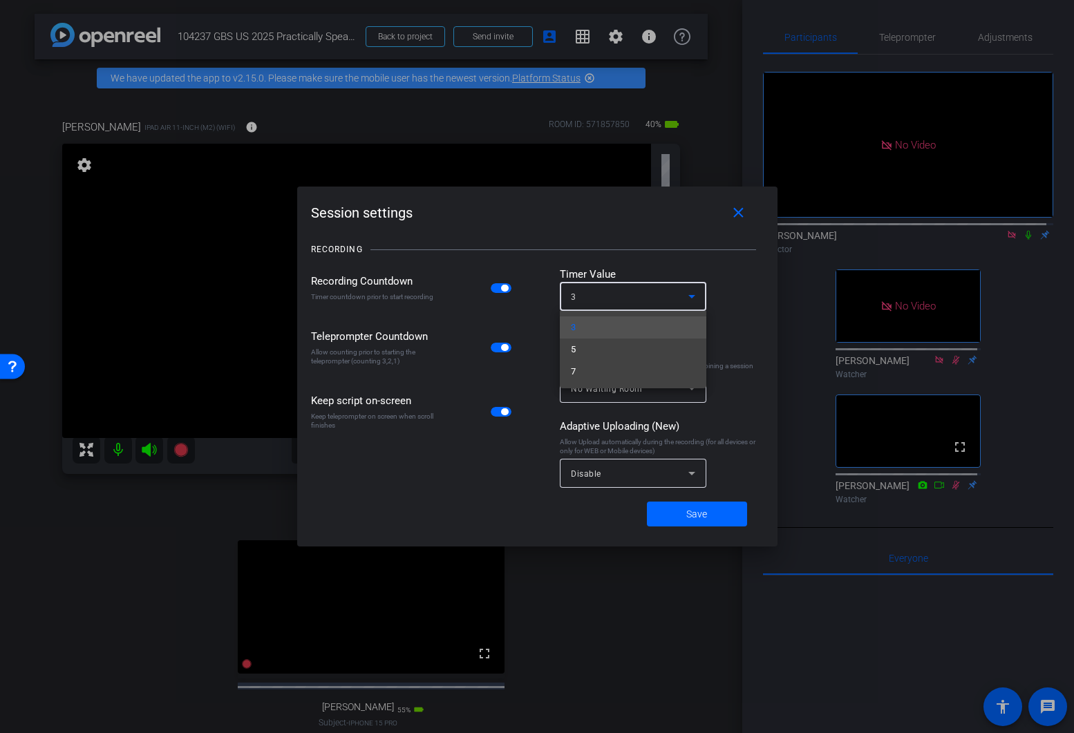
click at [690, 297] on div at bounding box center [537, 366] width 1074 height 733
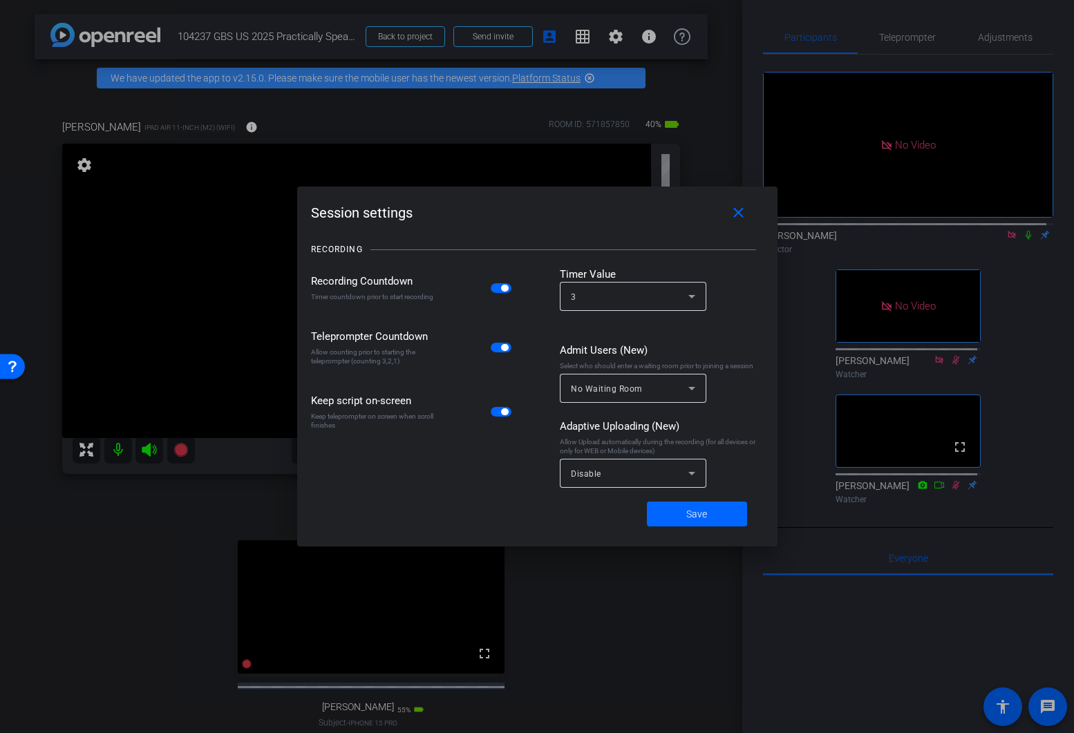
click at [693, 473] on icon at bounding box center [692, 473] width 7 height 3
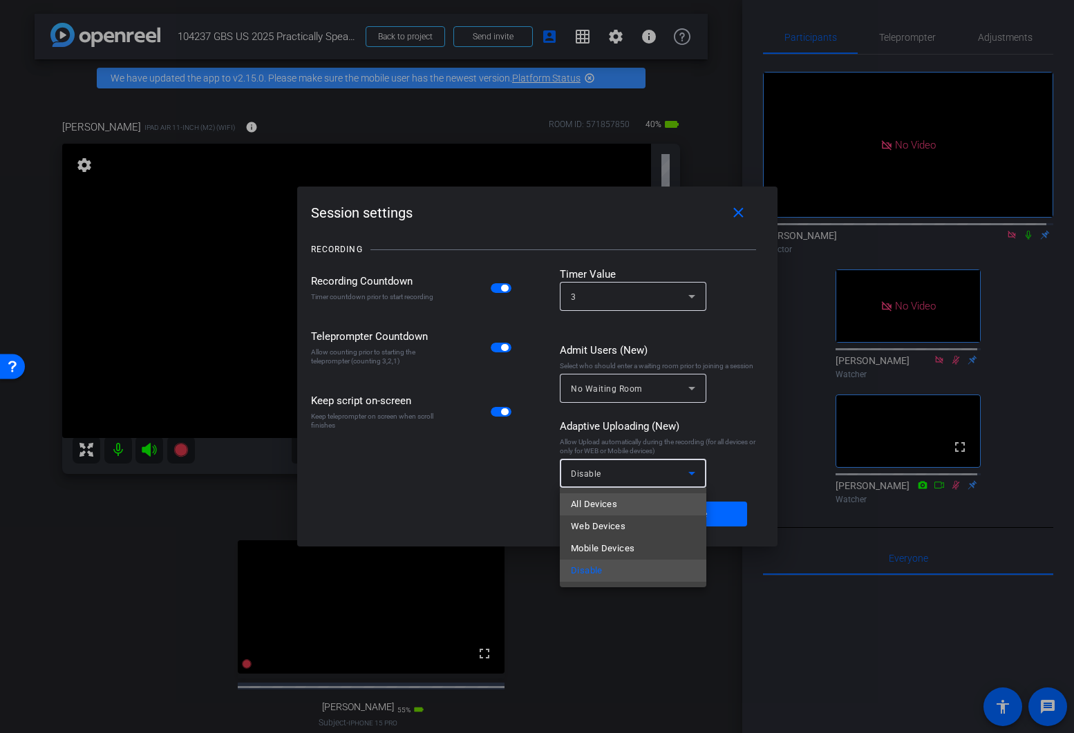
click at [588, 505] on span "All Devices" at bounding box center [594, 504] width 46 height 17
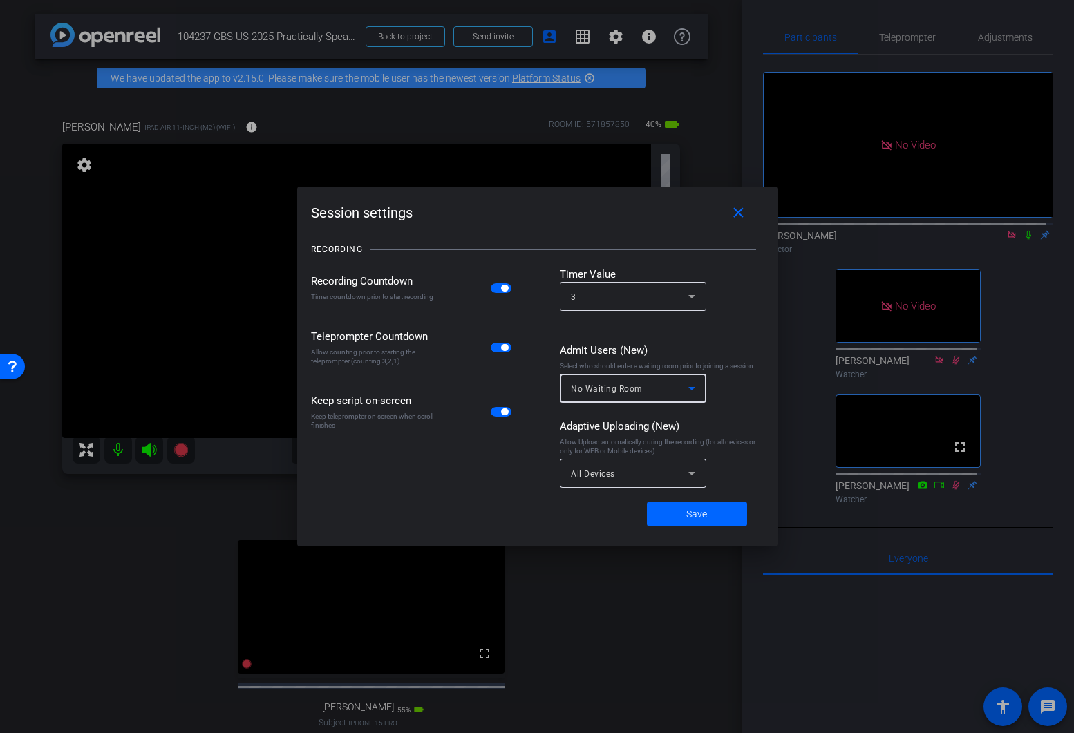
click at [695, 393] on icon at bounding box center [692, 388] width 17 height 17
click at [729, 404] on div at bounding box center [537, 366] width 1074 height 733
click at [706, 516] on span "Save" at bounding box center [696, 514] width 21 height 15
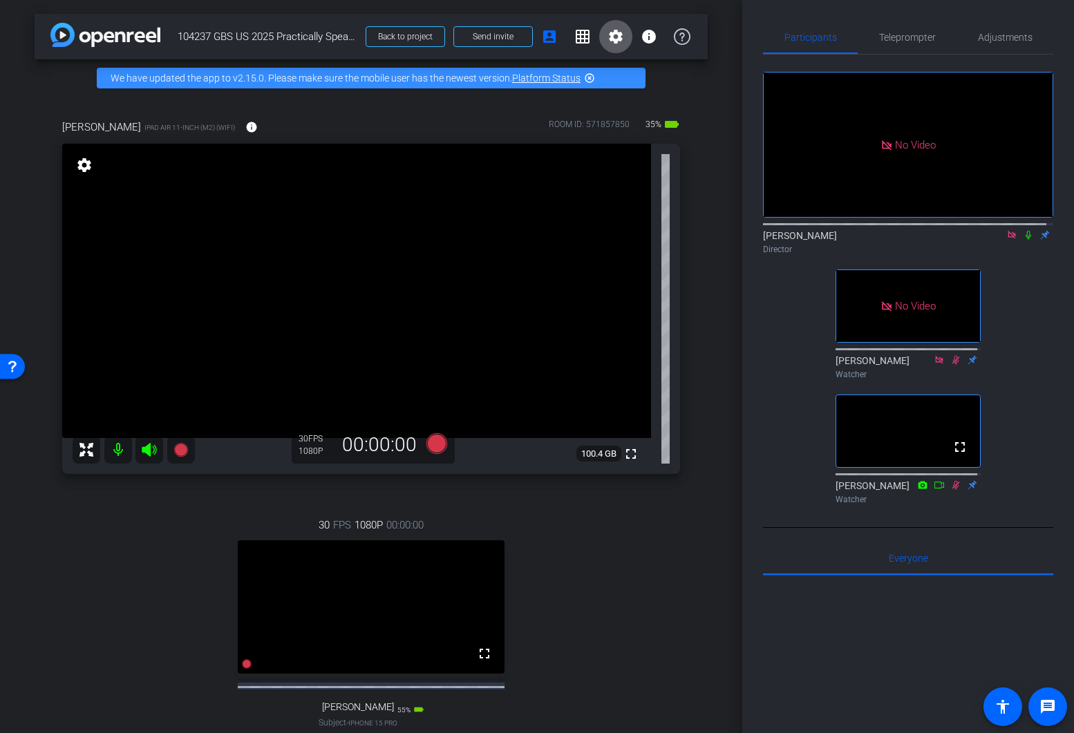
click at [1023, 230] on icon at bounding box center [1028, 235] width 11 height 10
click at [103, 644] on div "30 FPS 1080P 00:00:00 fullscreen [PERSON_NAME] Subject - iPhone 15 Pro 50% batt…" at bounding box center [371, 637] width 618 height 285
click at [1025, 231] on icon at bounding box center [1029, 235] width 8 height 9
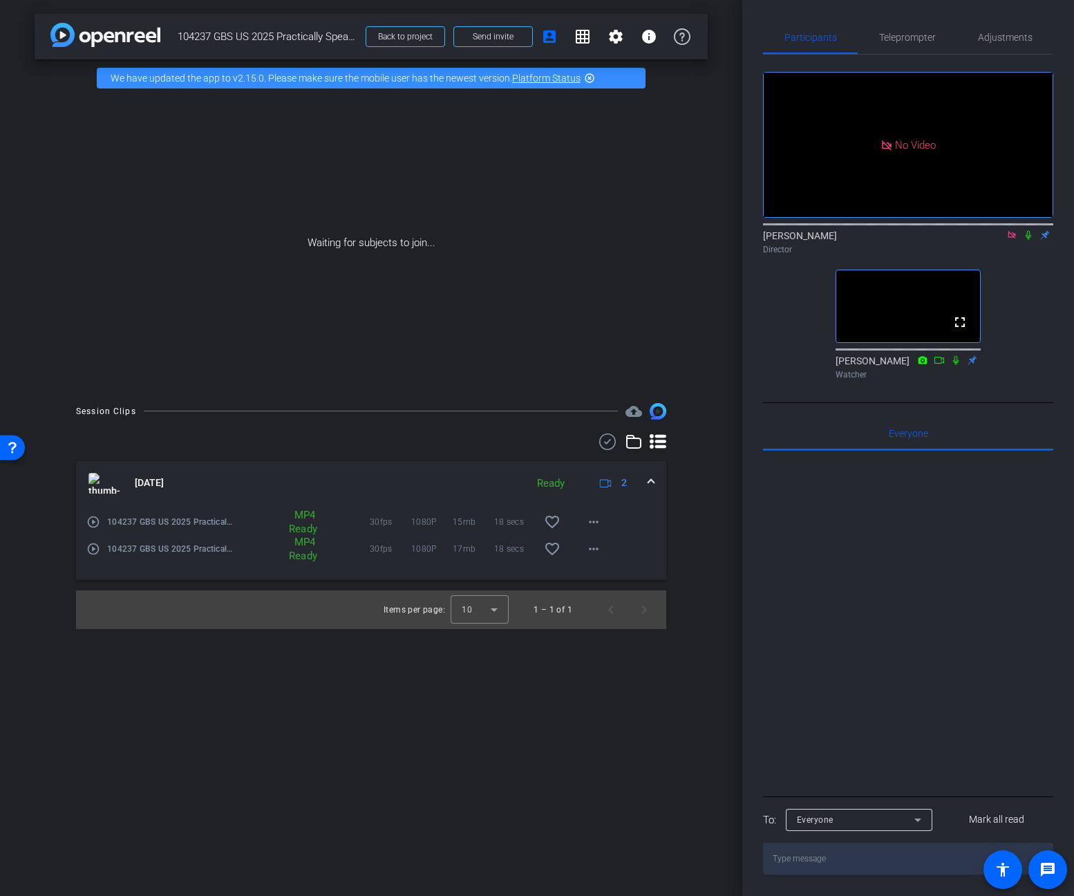
click at [808, 675] on div at bounding box center [908, 622] width 290 height 342
